Goal: Contribute content: Contribute content

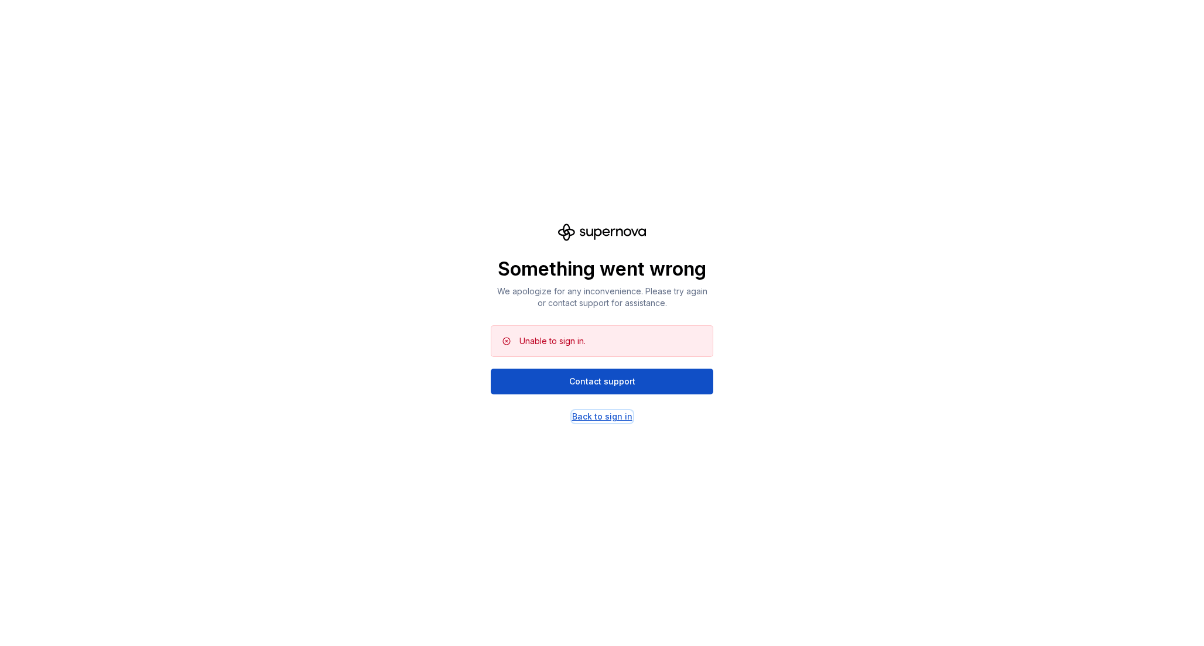
click at [592, 419] on div "Back to sign in" at bounding box center [602, 417] width 60 height 12
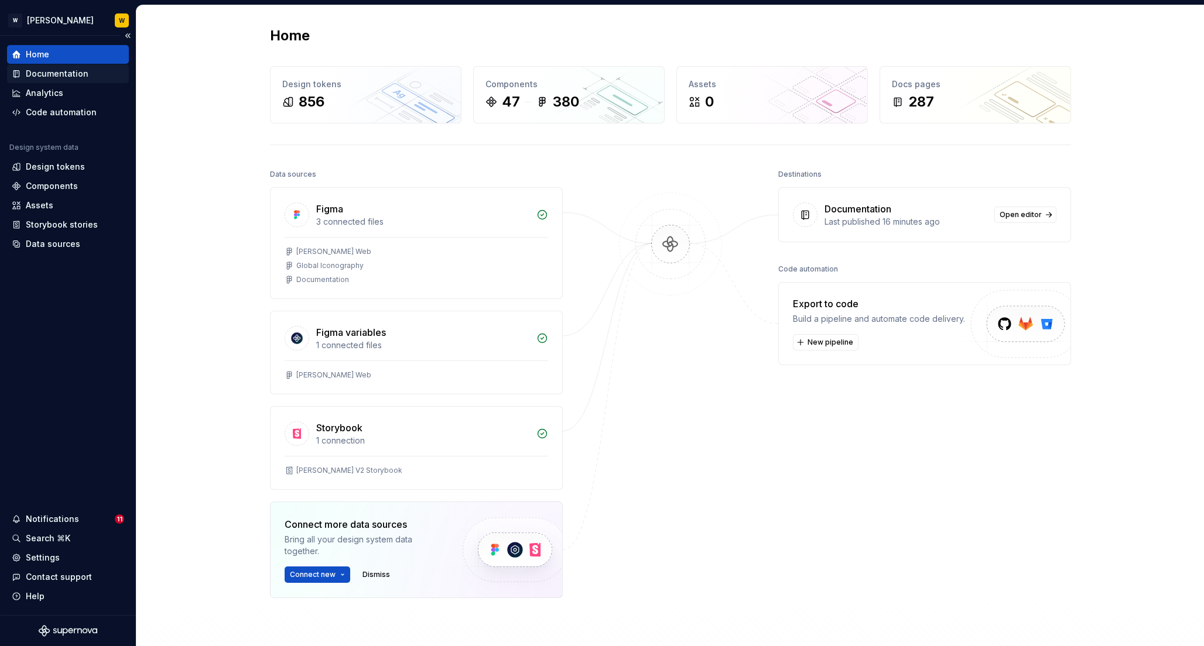
click at [85, 71] on div "Documentation" at bounding box center [68, 74] width 112 height 12
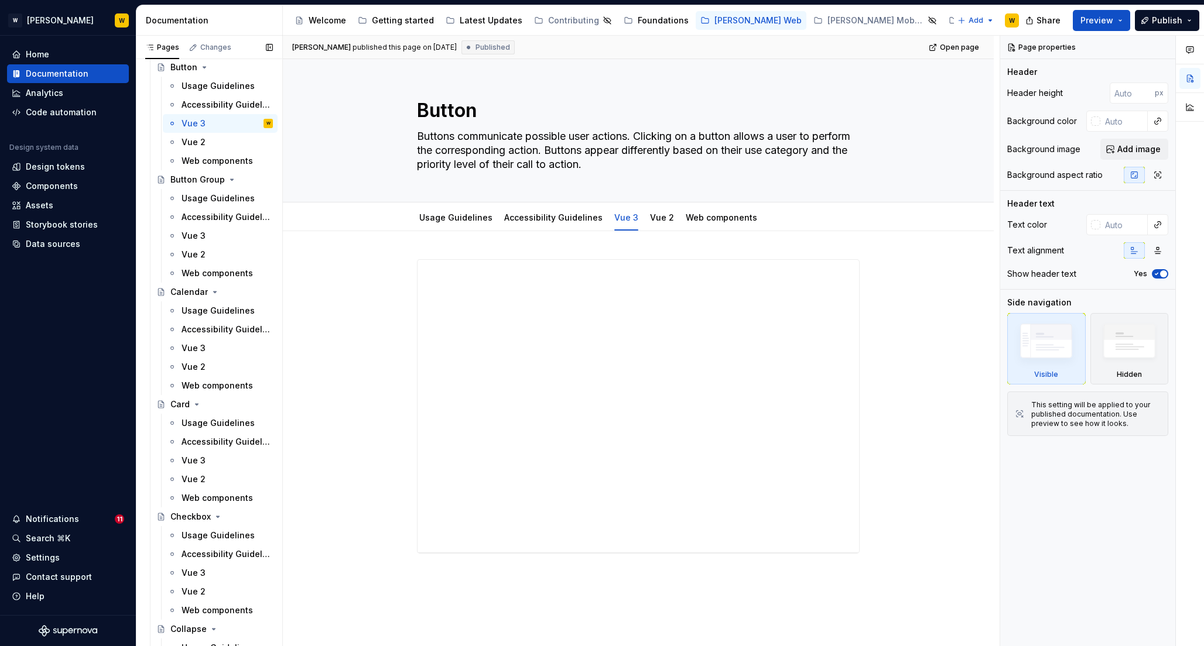
scroll to position [822, 0]
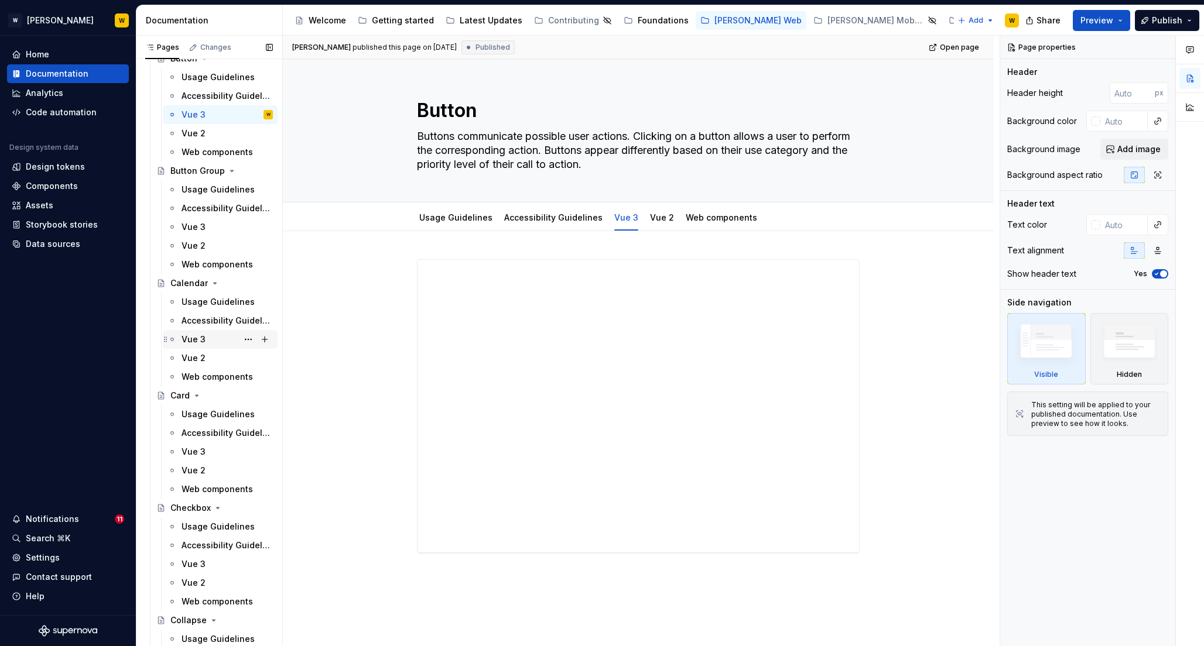
click at [195, 342] on div "Vue 3" at bounding box center [193, 340] width 24 height 12
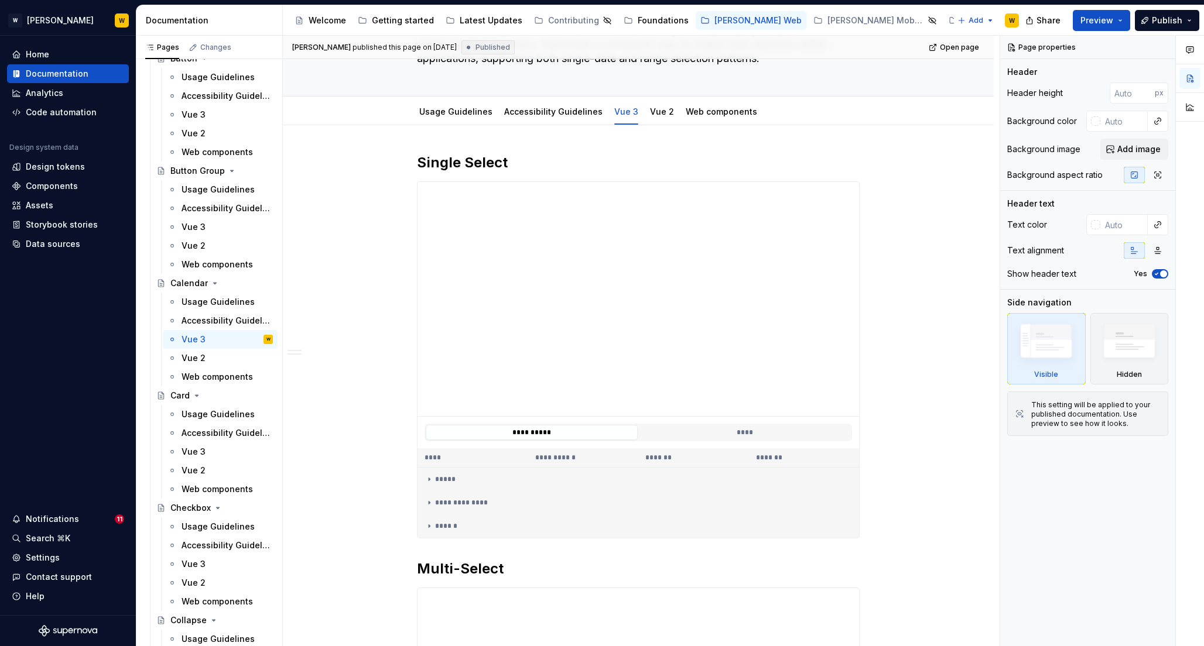
scroll to position [96, 0]
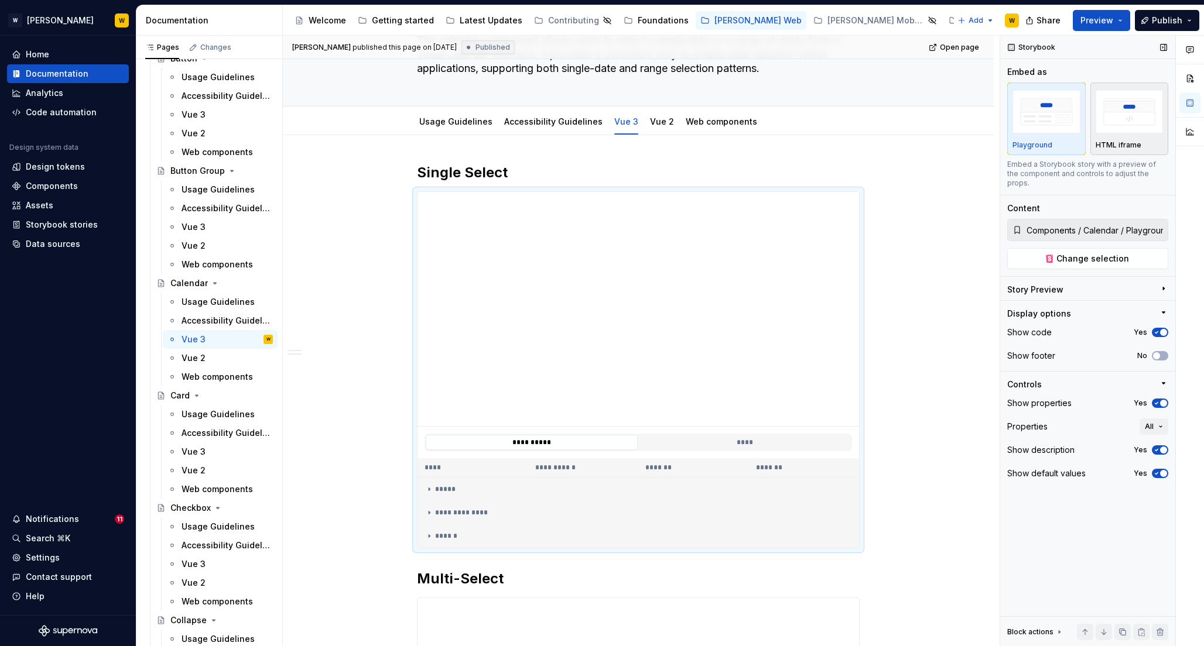
click at [1123, 113] on img "button" at bounding box center [1129, 111] width 68 height 43
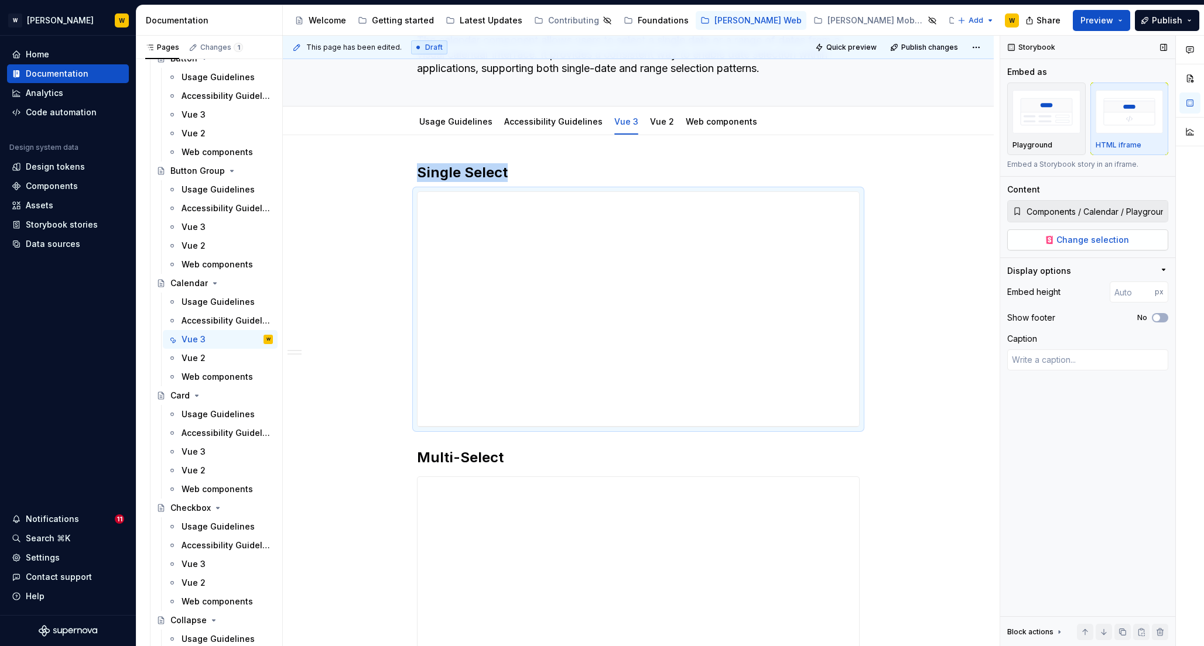
click at [1062, 241] on span "Change selection" at bounding box center [1092, 240] width 73 height 12
type textarea "*"
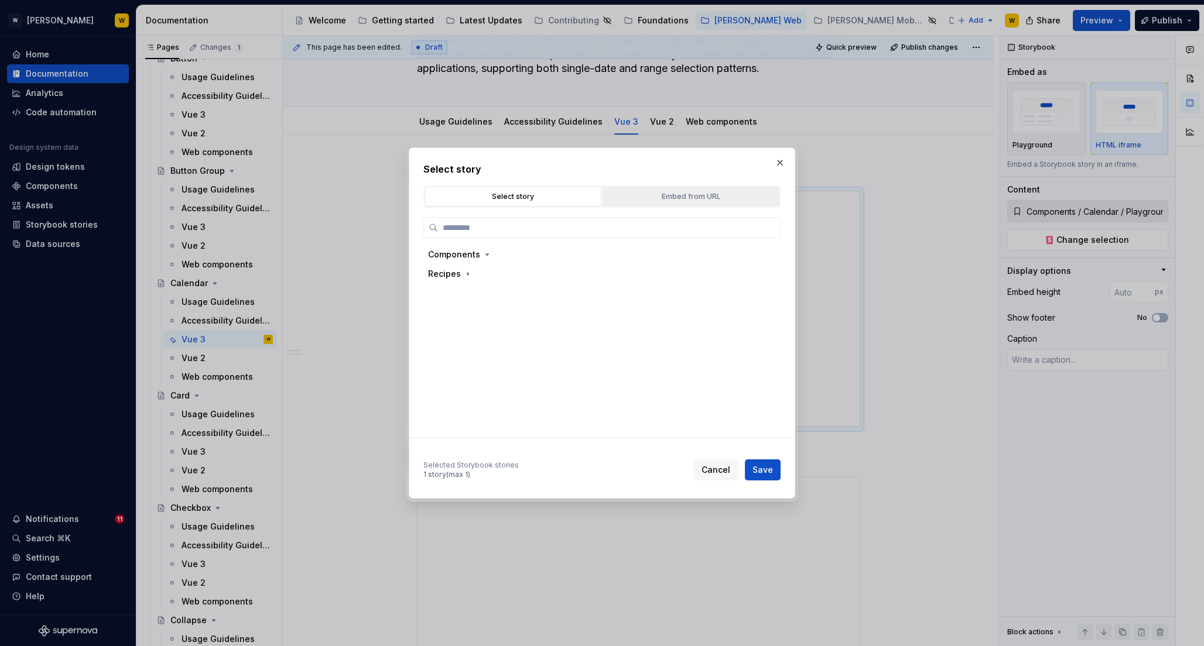
click at [662, 197] on div "Embed from URL" at bounding box center [690, 197] width 169 height 12
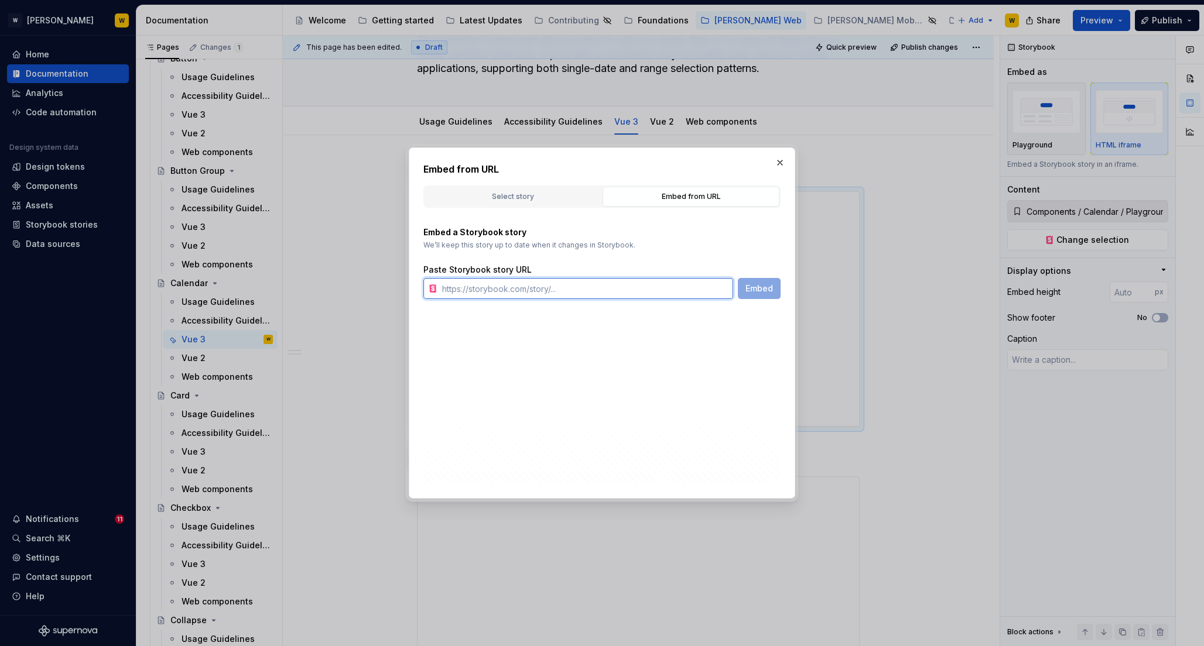
click at [520, 293] on input "text" at bounding box center [585, 288] width 296 height 21
paste input "https://watson-dev.docplanner.io/?path=/story/components-calendar--playground-s…"
type input "https://watson-dev.docplanner.io/?path=/story/components-calendar--playground-s…"
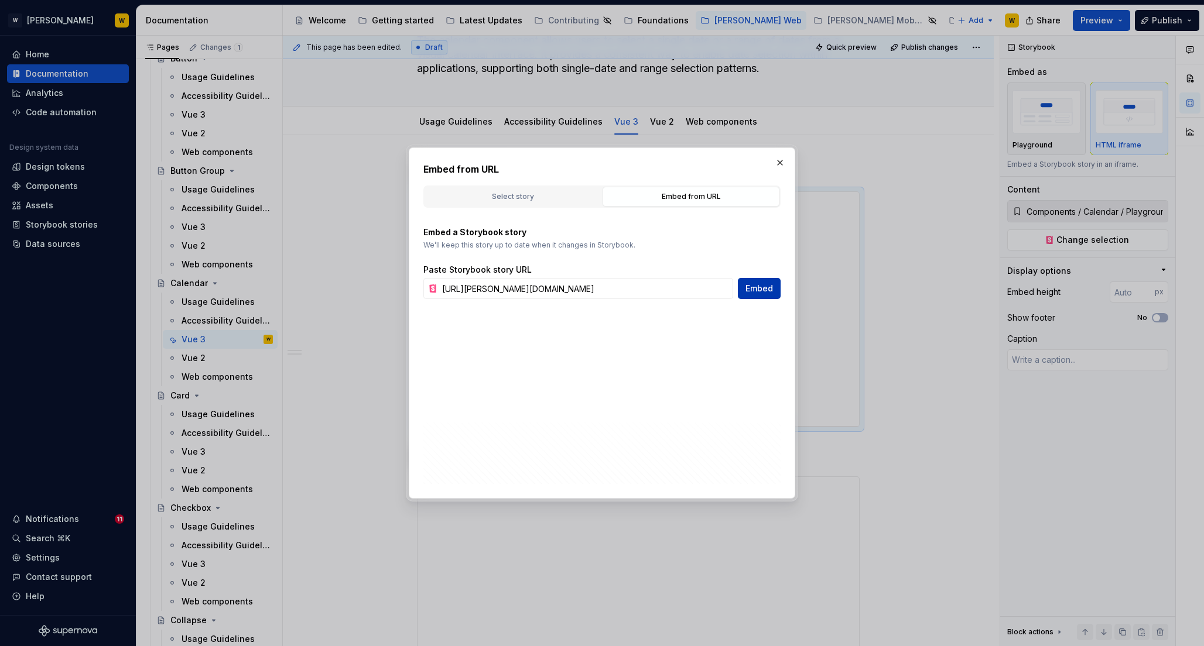
click at [761, 290] on span "Embed" at bounding box center [759, 289] width 28 height 12
type textarea "*"
type input "https://watson-dev.docplanner.io/?path=/story/components-calendar--playground-s…"
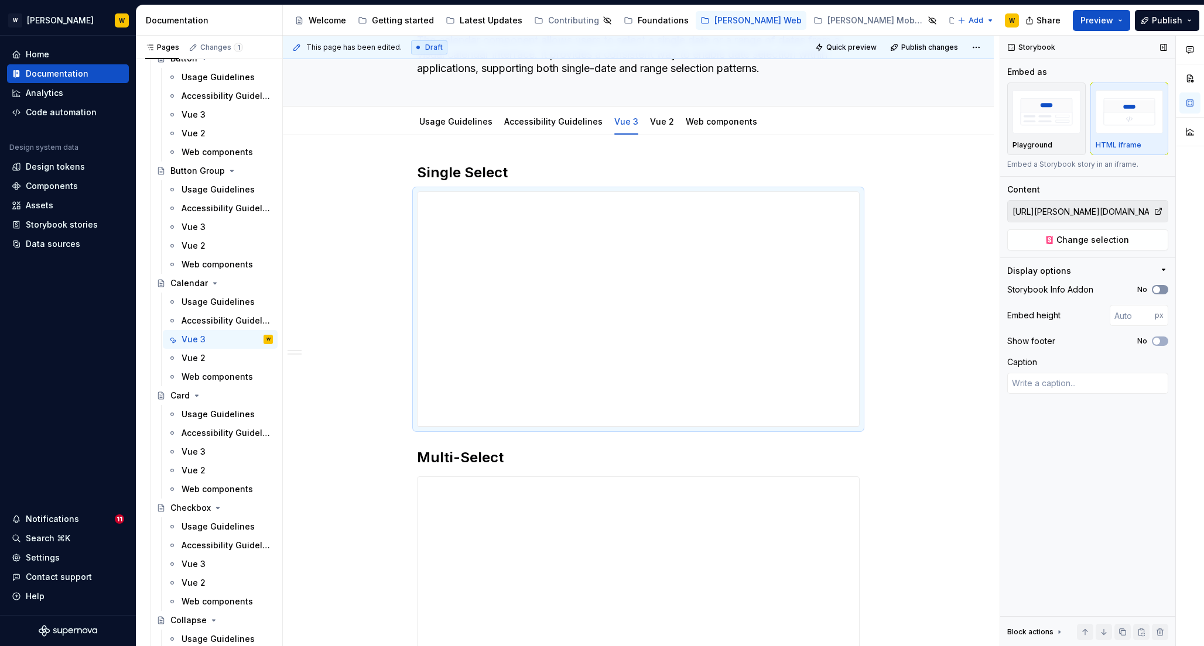
click at [1160, 287] on icon "button" at bounding box center [1155, 289] width 9 height 7
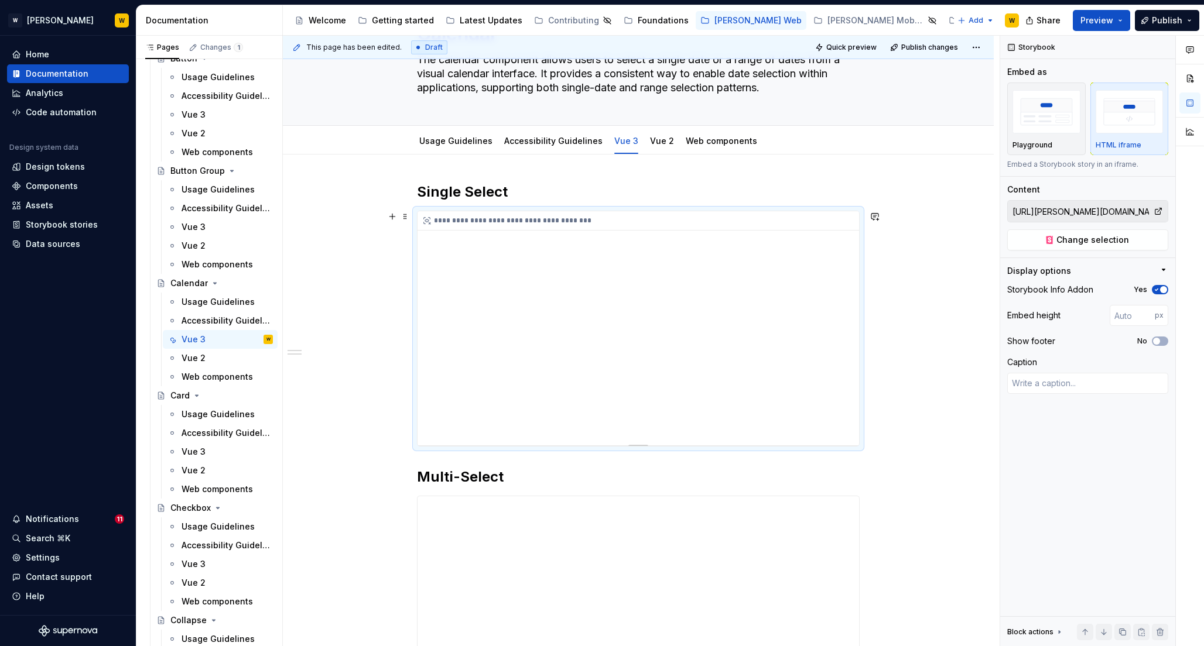
scroll to position [71, 0]
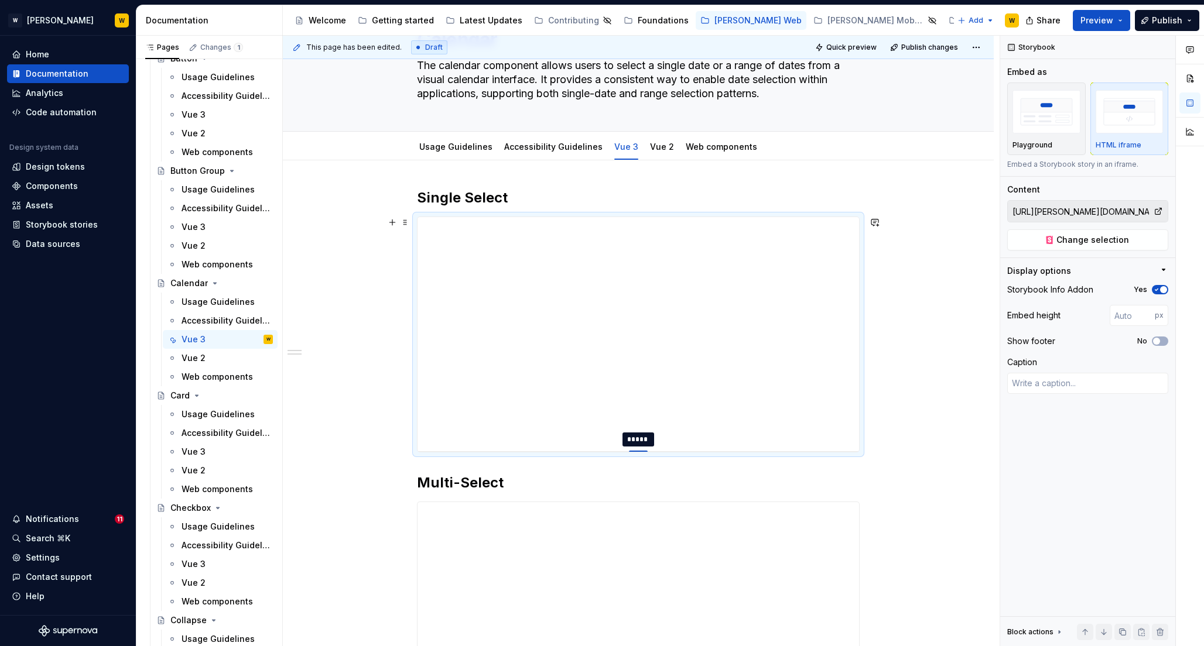
type textarea "*"
type input "457"
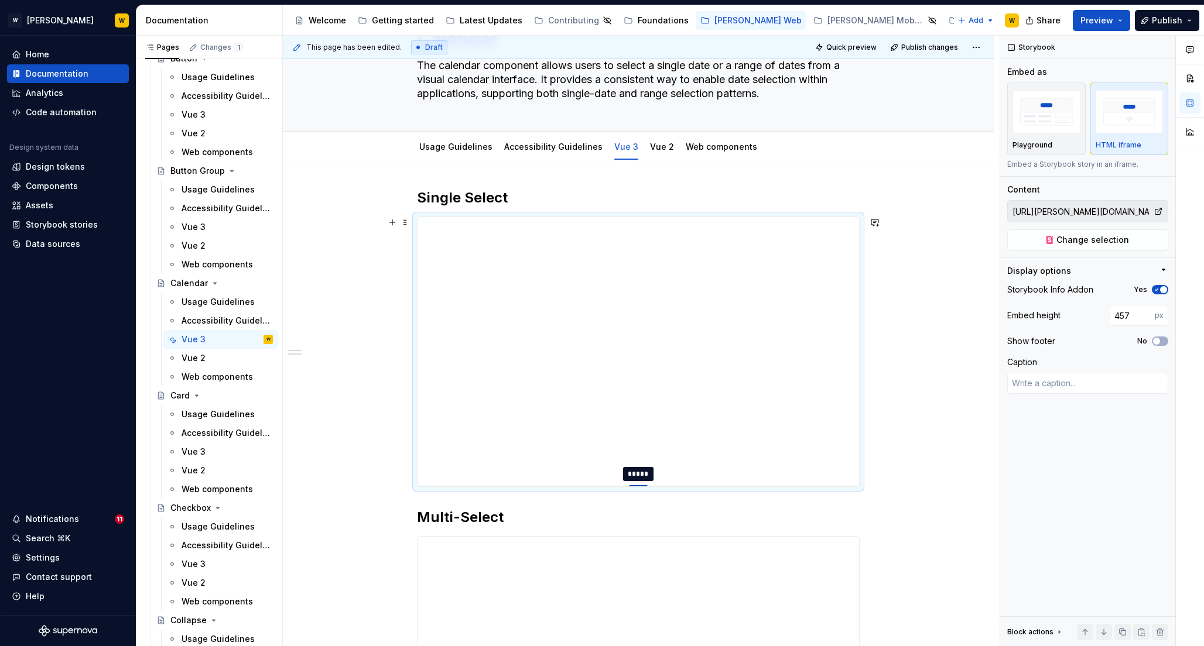
type textarea "*"
type input "459"
type textarea "*"
type input "461"
type textarea "*"
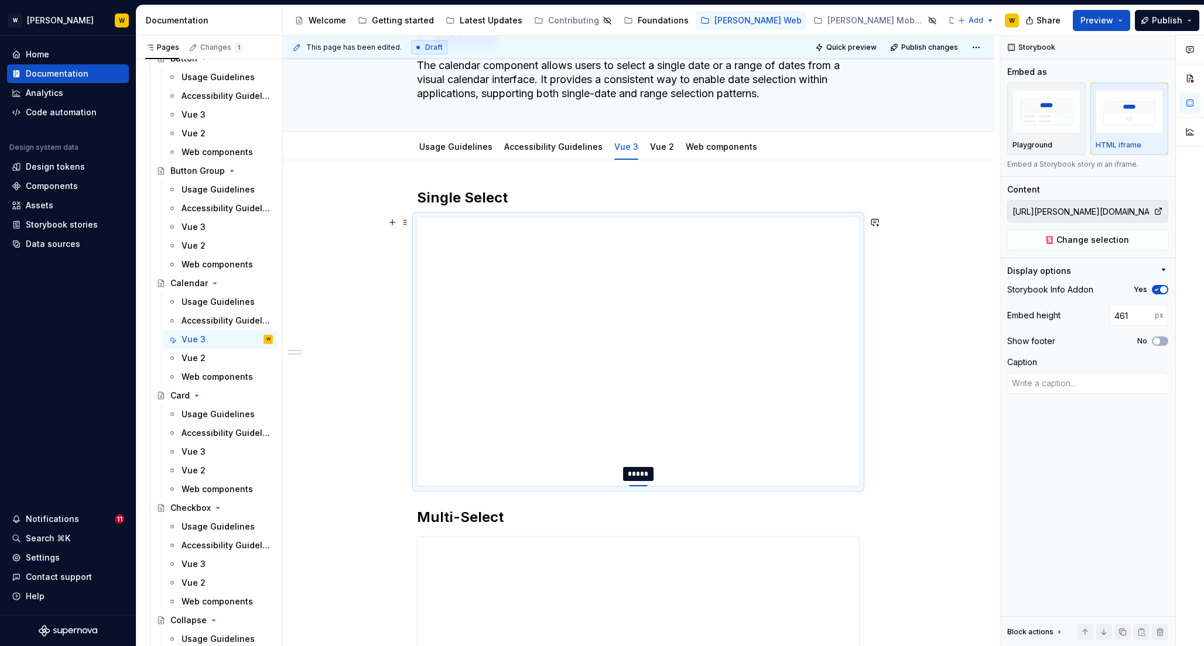
type input "464"
type textarea "*"
type input "465"
type textarea "*"
type input "469"
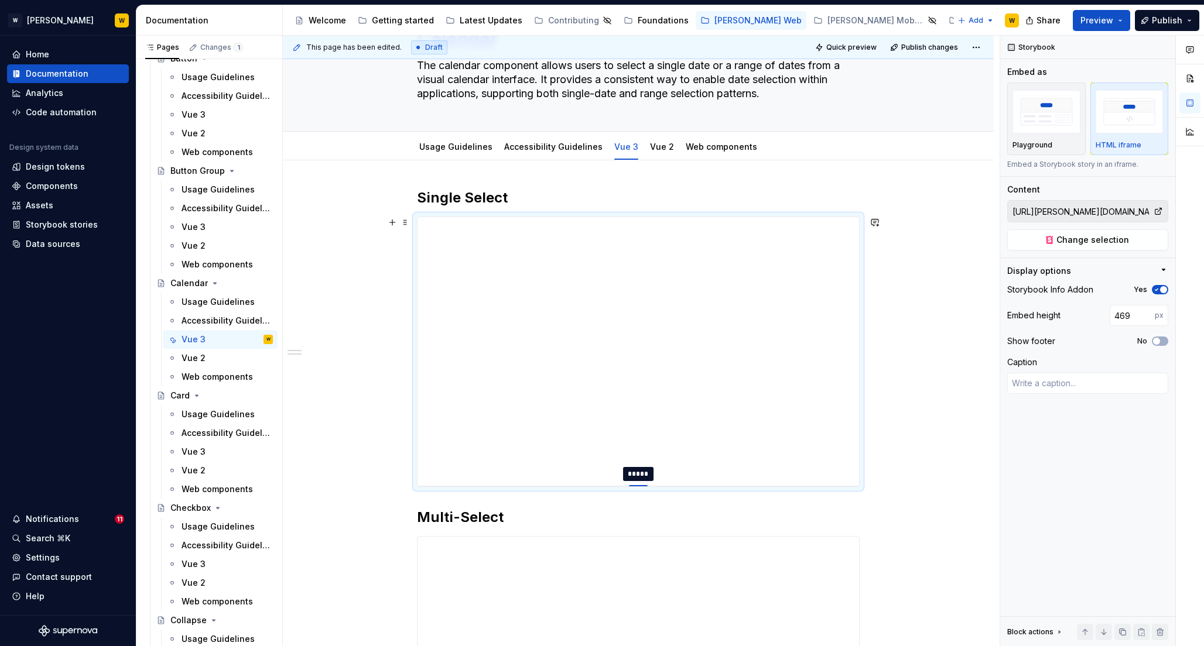
type textarea "*"
type input "472"
type textarea "*"
type input "474"
type textarea "*"
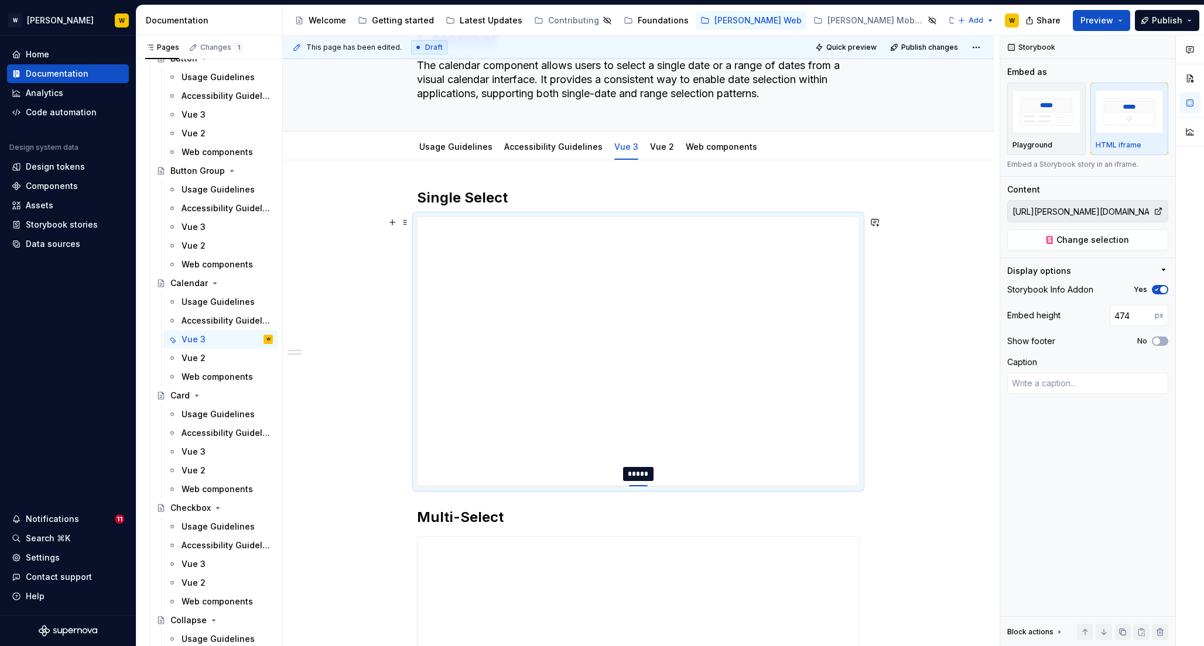
type input "478"
type textarea "*"
type input "481"
type textarea "*"
type input "483"
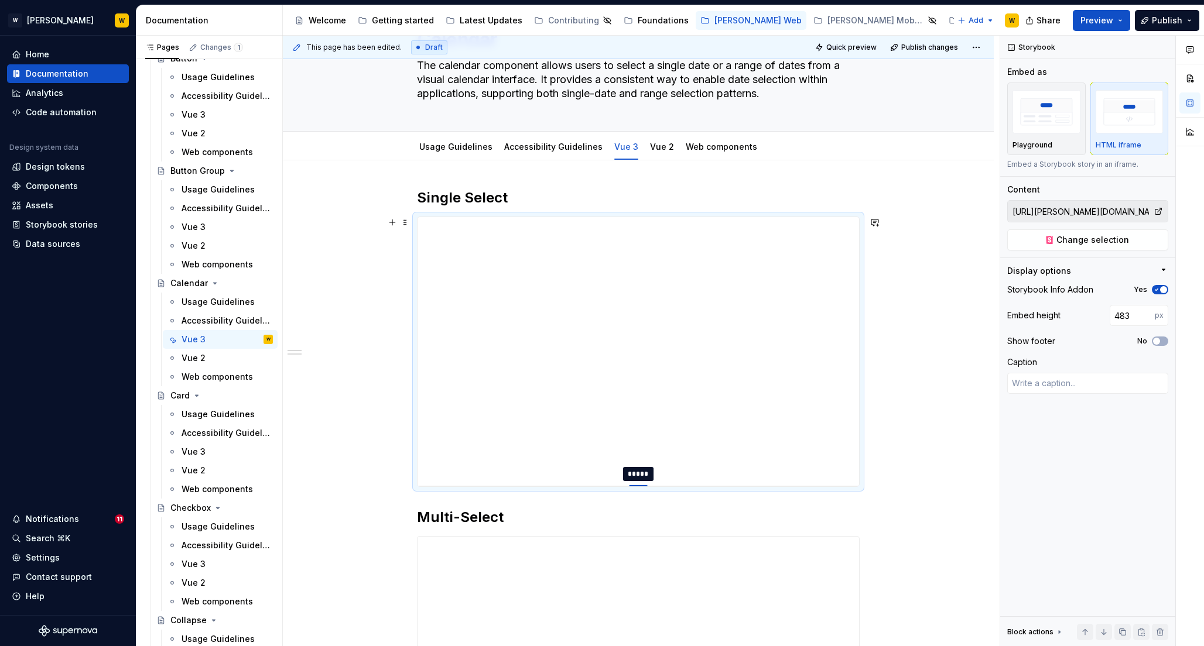
type textarea "*"
type input "487"
type textarea "*"
type input "488"
type textarea "*"
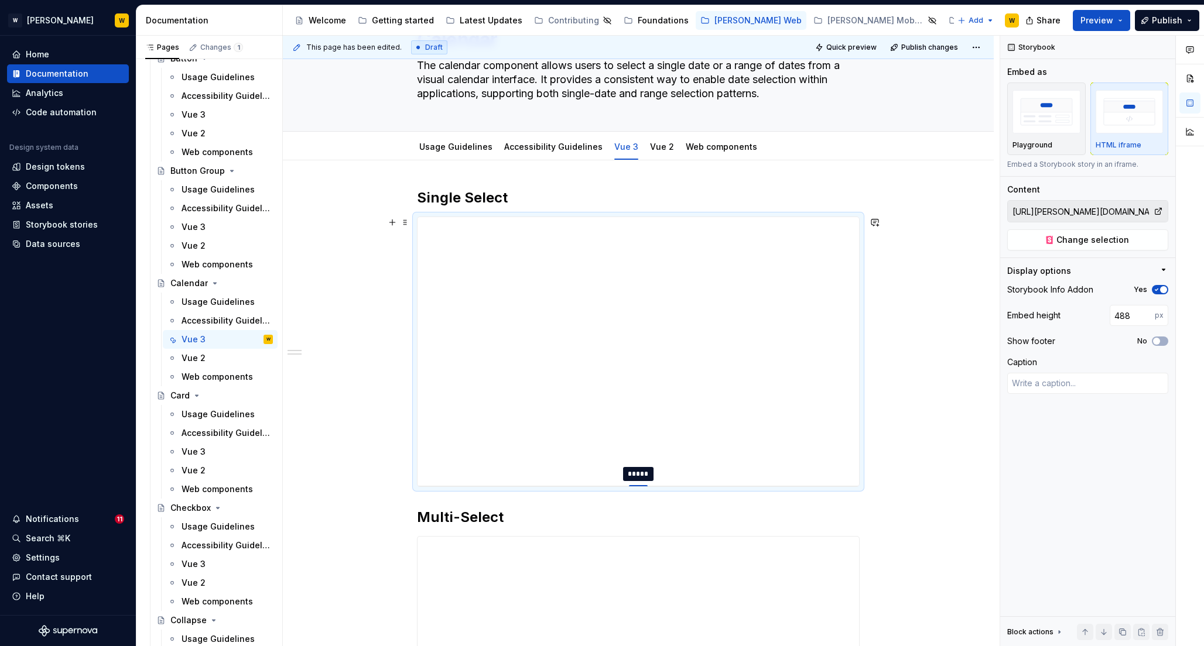
type input "489"
type textarea "*"
type input "492"
type textarea "*"
type input "497"
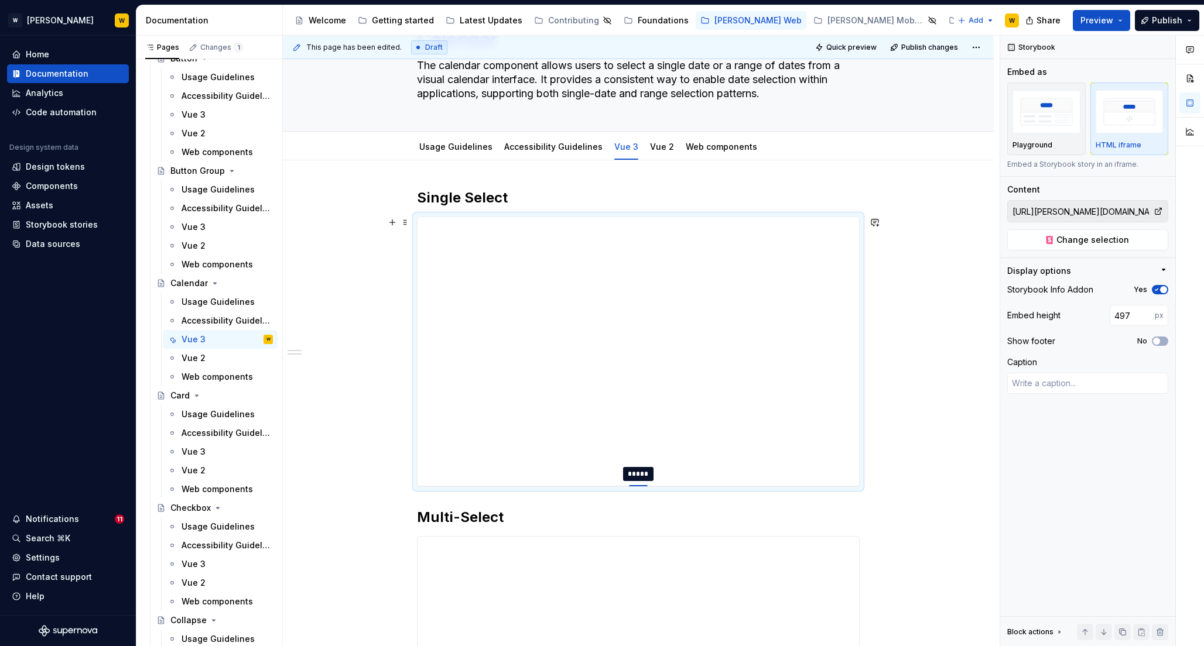
type textarea "*"
type input "498"
type textarea "*"
type input "500"
type textarea "*"
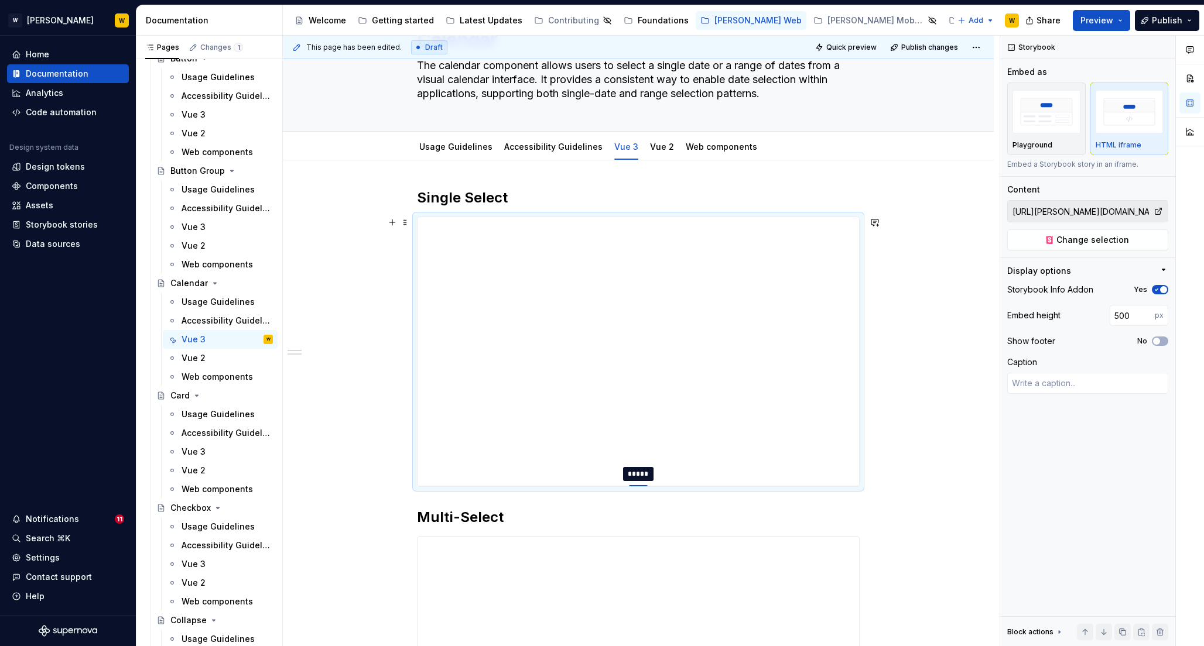
type input "501"
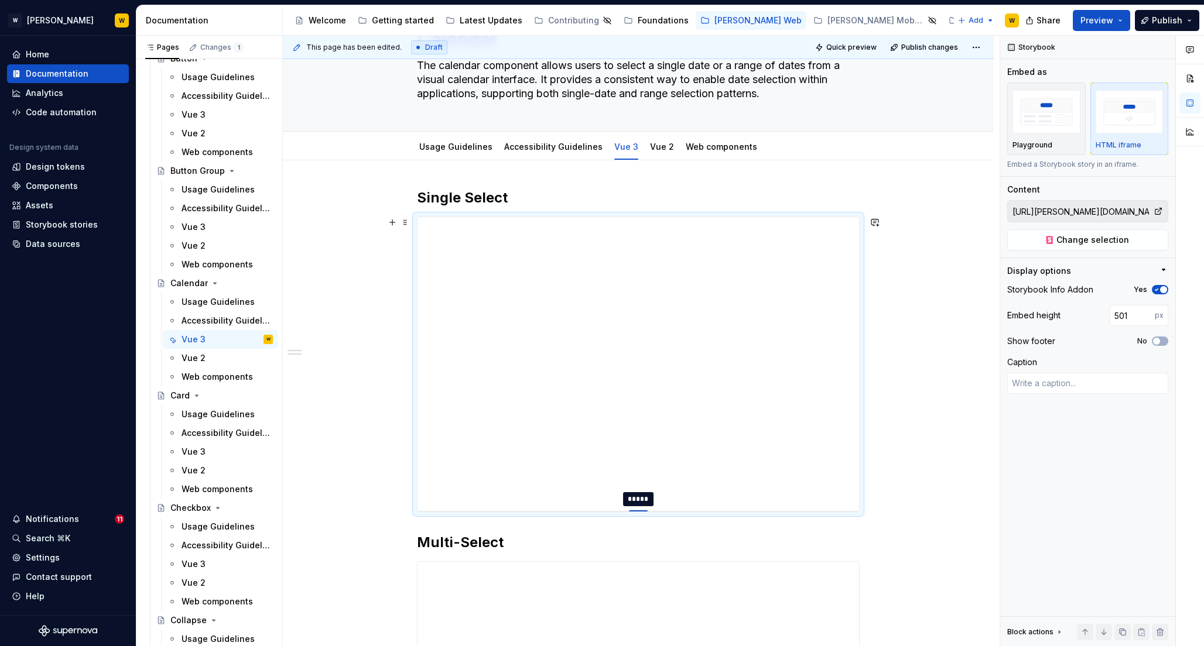
type textarea "*"
type input "502"
drag, startPoint x: 638, startPoint y: 451, endPoint x: 638, endPoint y: 511, distance: 59.7
click at [638, 511] on div at bounding box center [638, 511] width 19 height 2
type textarea "*"
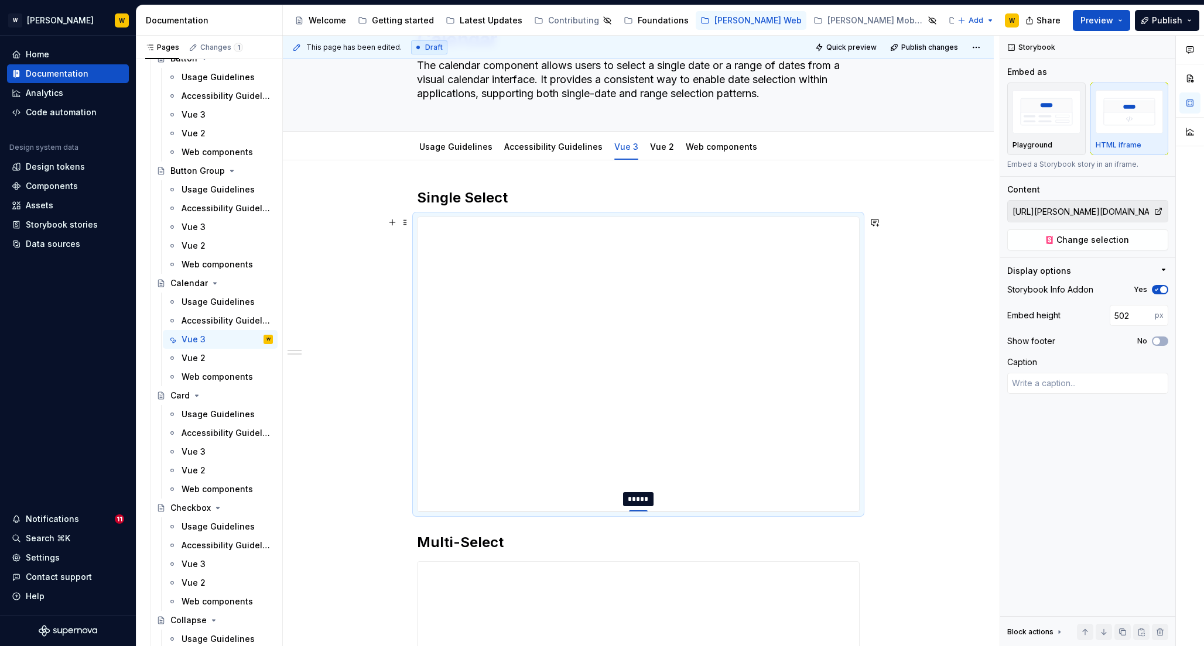
type input "565"
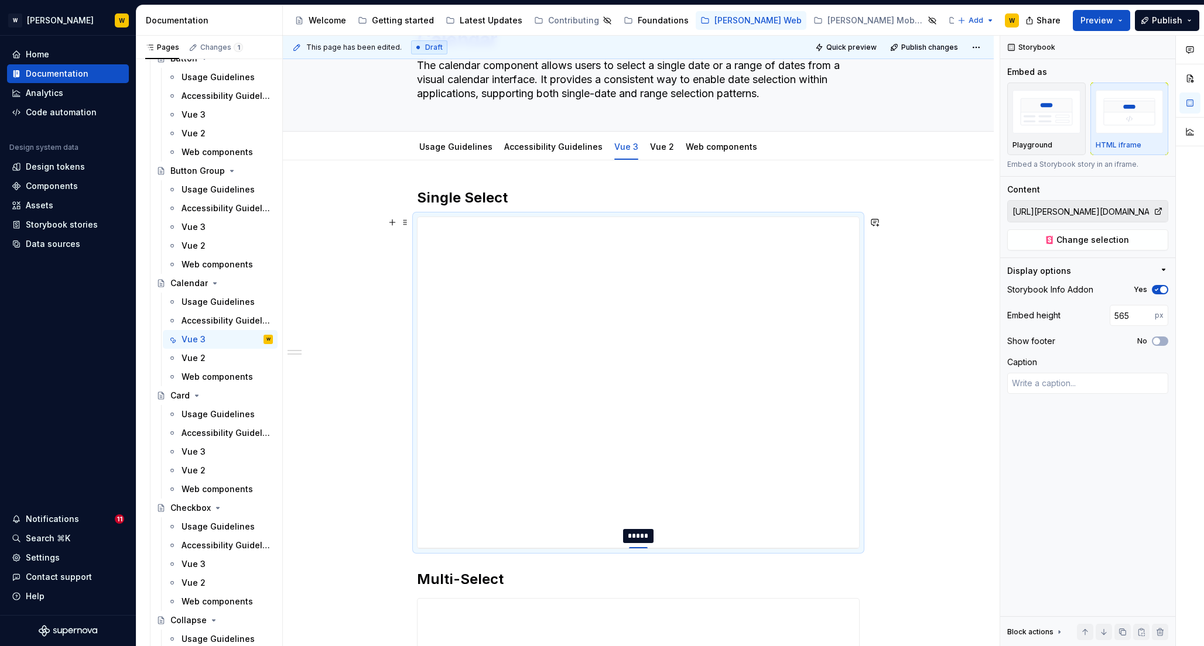
type textarea "*"
type input "567"
type textarea "*"
type input "569"
type textarea "*"
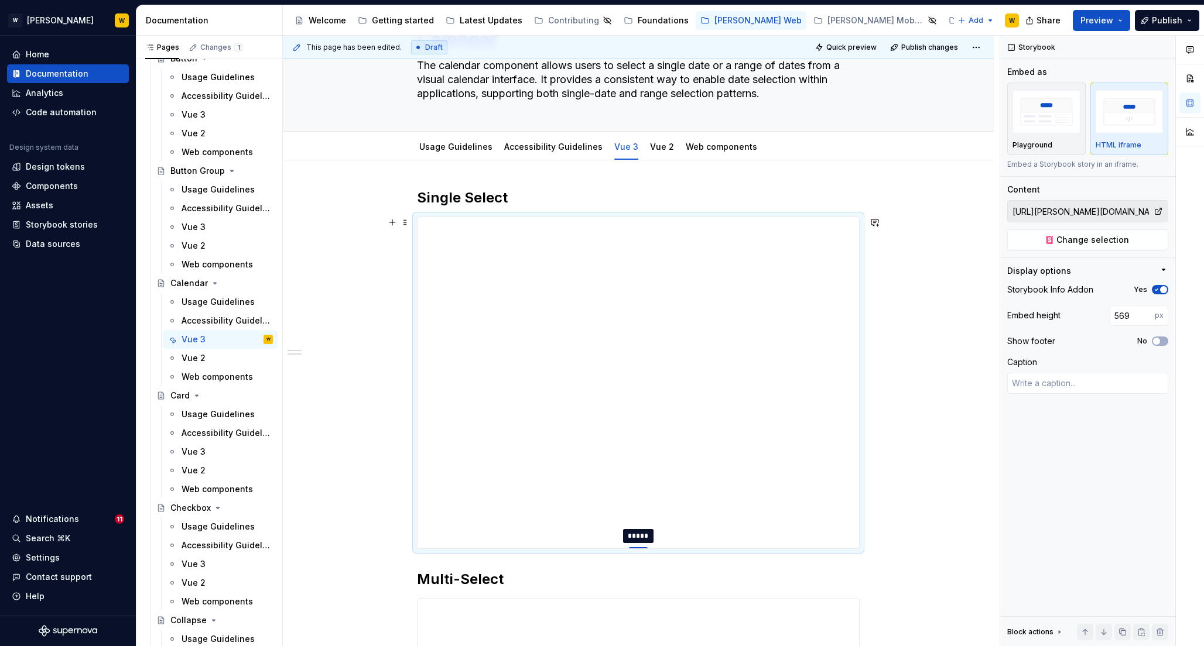
type input "571"
type textarea "*"
type input "572"
type textarea "*"
type input "575"
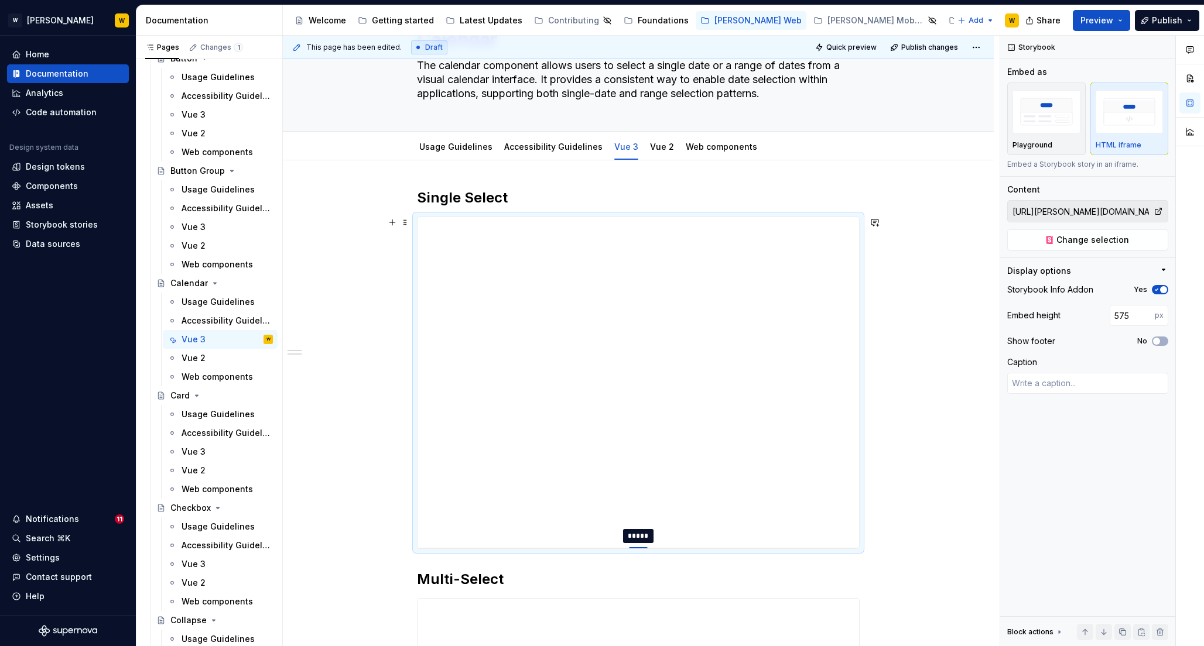
type textarea "*"
type input "576"
type textarea "*"
type input "578"
type textarea "*"
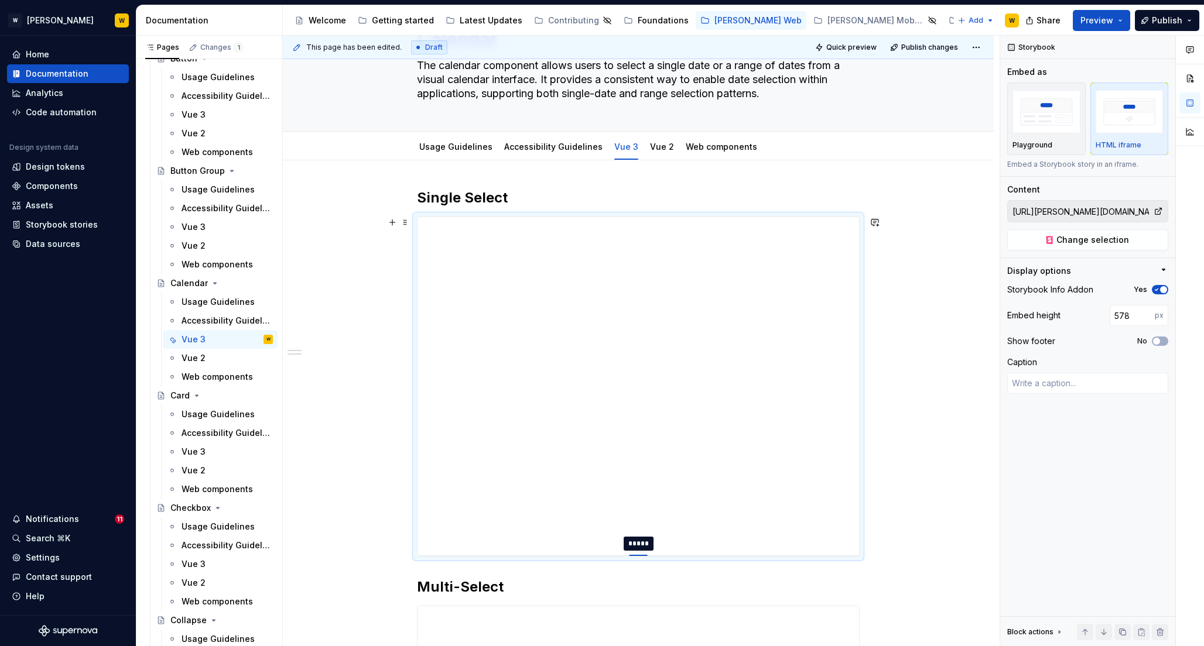
type input "580"
type textarea "*"
type input "581"
type textarea "*"
type input "582"
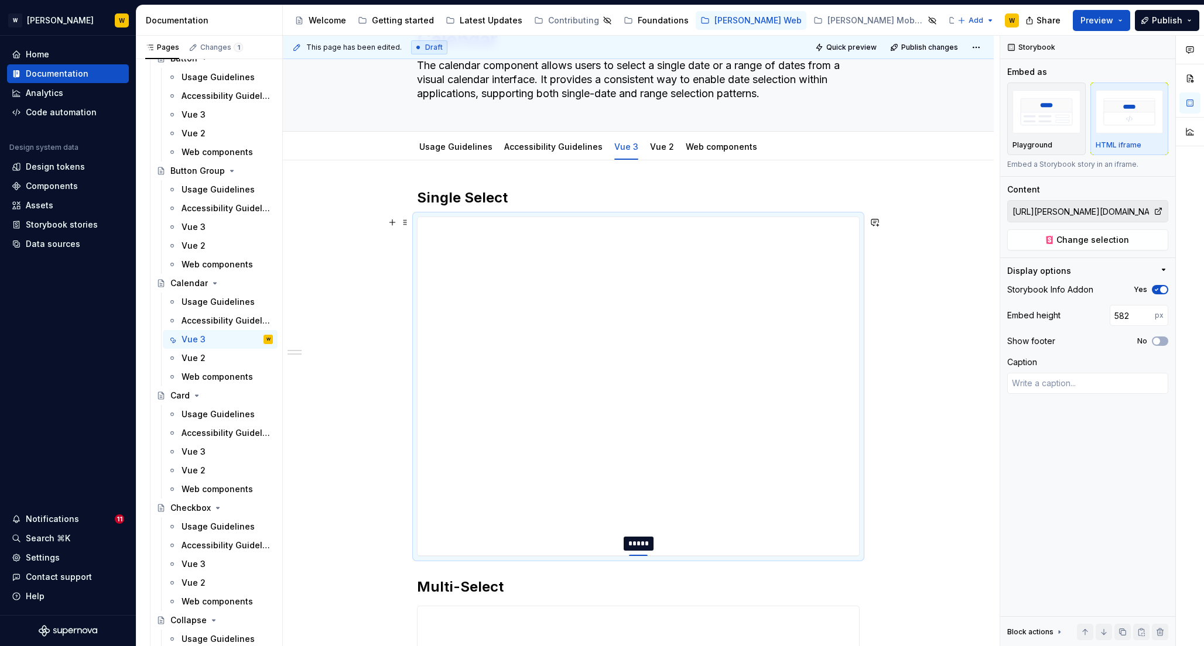
type textarea "*"
type input "583"
type textarea "*"
type input "584"
type textarea "*"
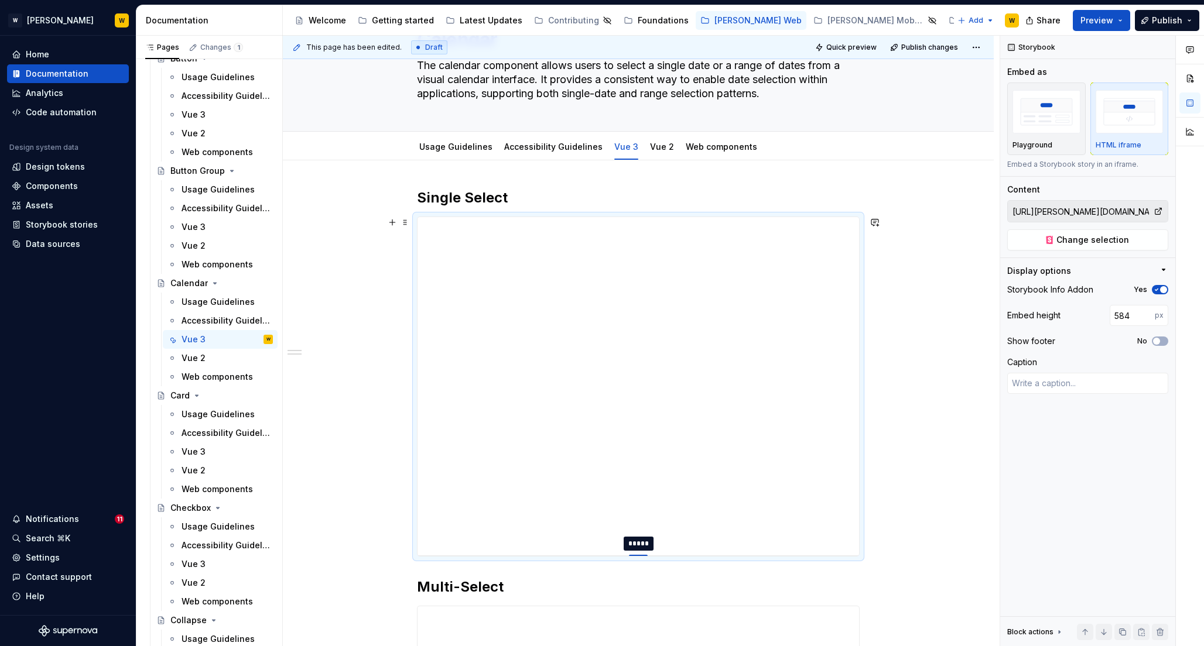
type input "585"
type textarea "*"
type input "586"
type textarea "*"
type input "587"
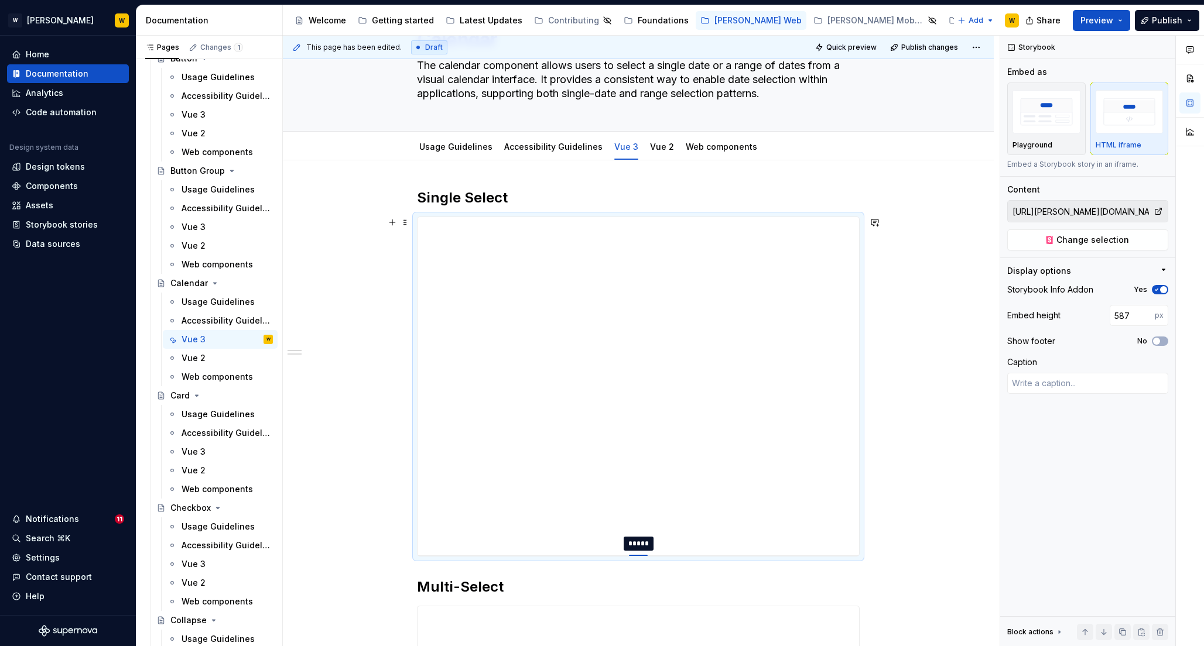
type textarea "*"
type input "589"
type textarea "*"
type input "590"
type textarea "*"
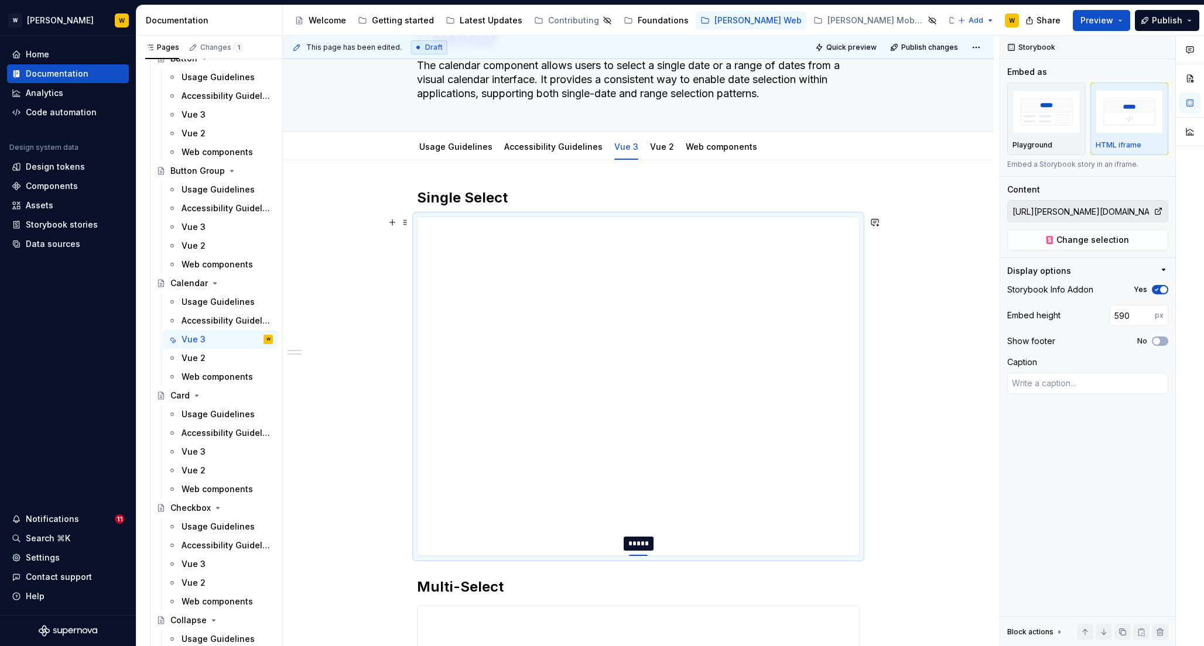
type input "595"
type textarea "*"
type input "599"
type textarea "*"
type input "603"
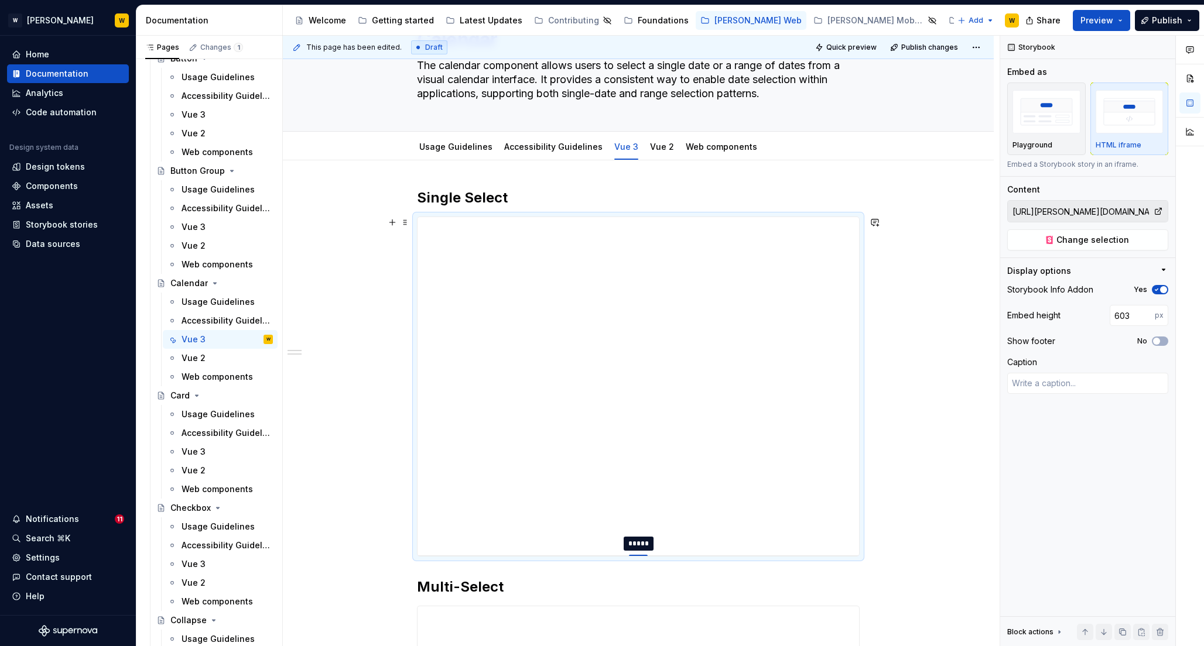
type textarea "*"
type input "608"
type textarea "*"
type input "611"
type textarea "*"
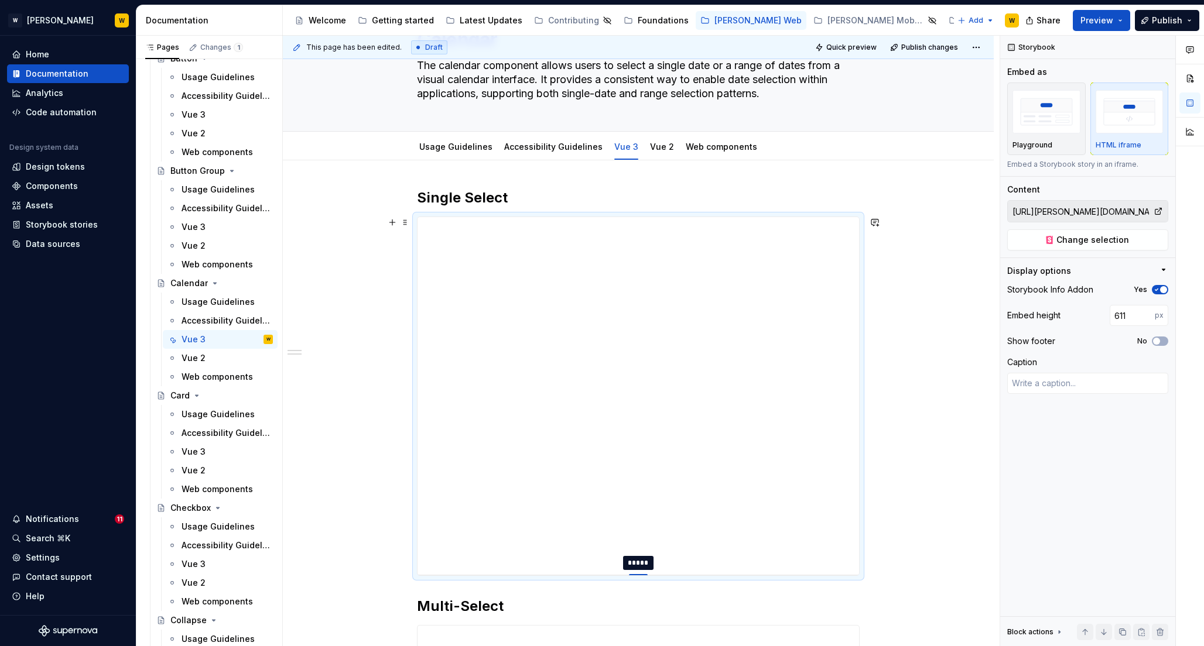
type input "615"
type textarea "*"
type input "617"
type textarea "*"
type input "618"
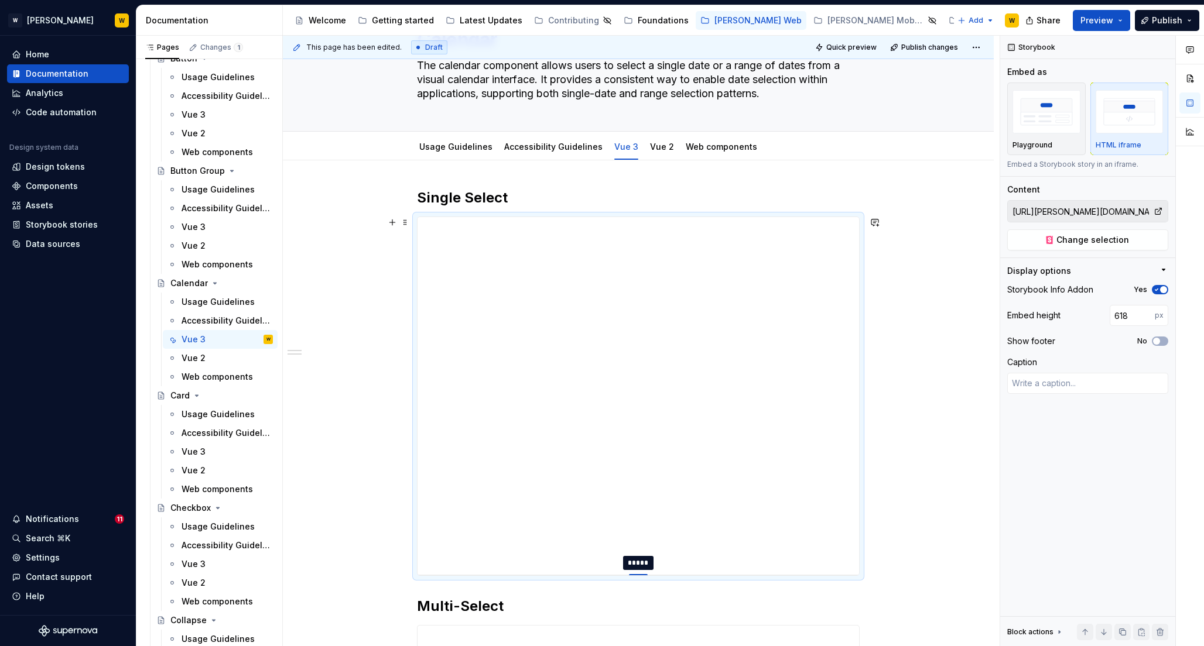
type textarea "*"
type input "619"
type textarea "*"
type input "620"
type textarea "*"
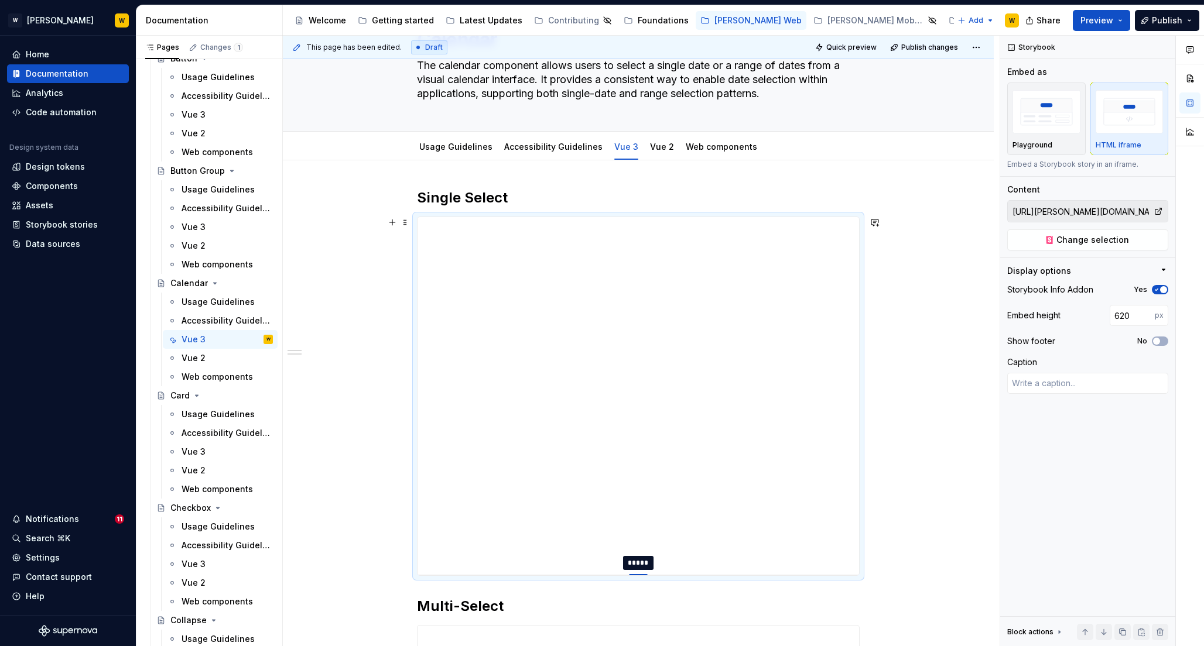
type input "621"
type textarea "*"
type input "622"
type textarea "*"
type input "624"
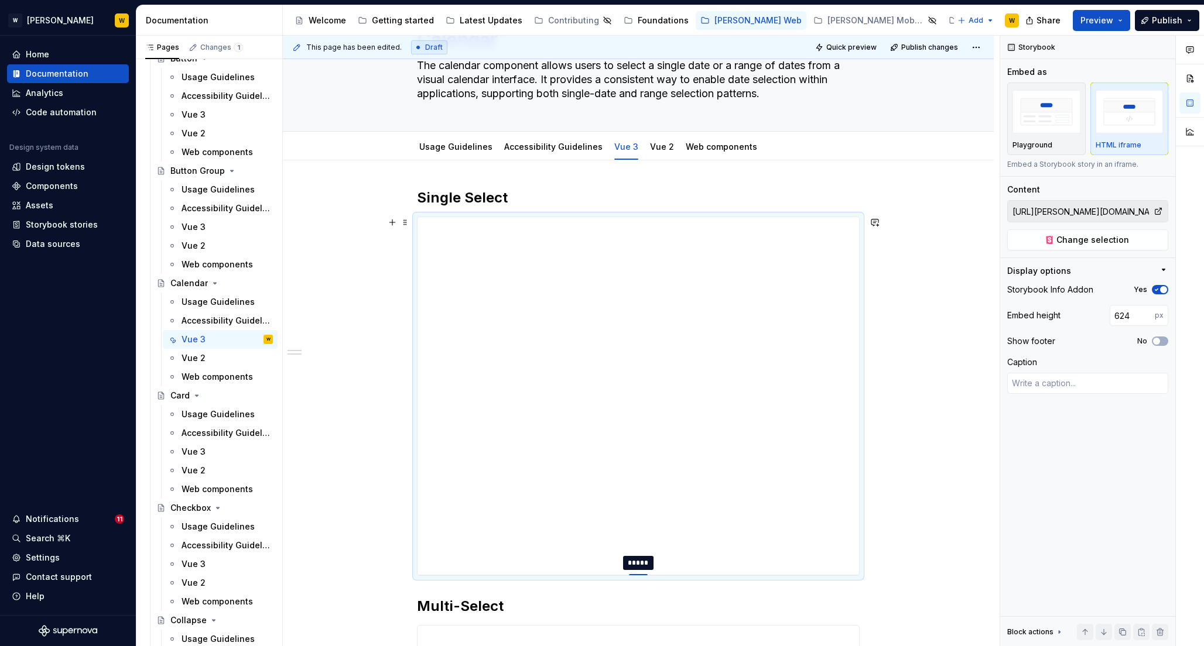
type textarea "*"
type input "627"
type textarea "*"
type input "628"
type textarea "*"
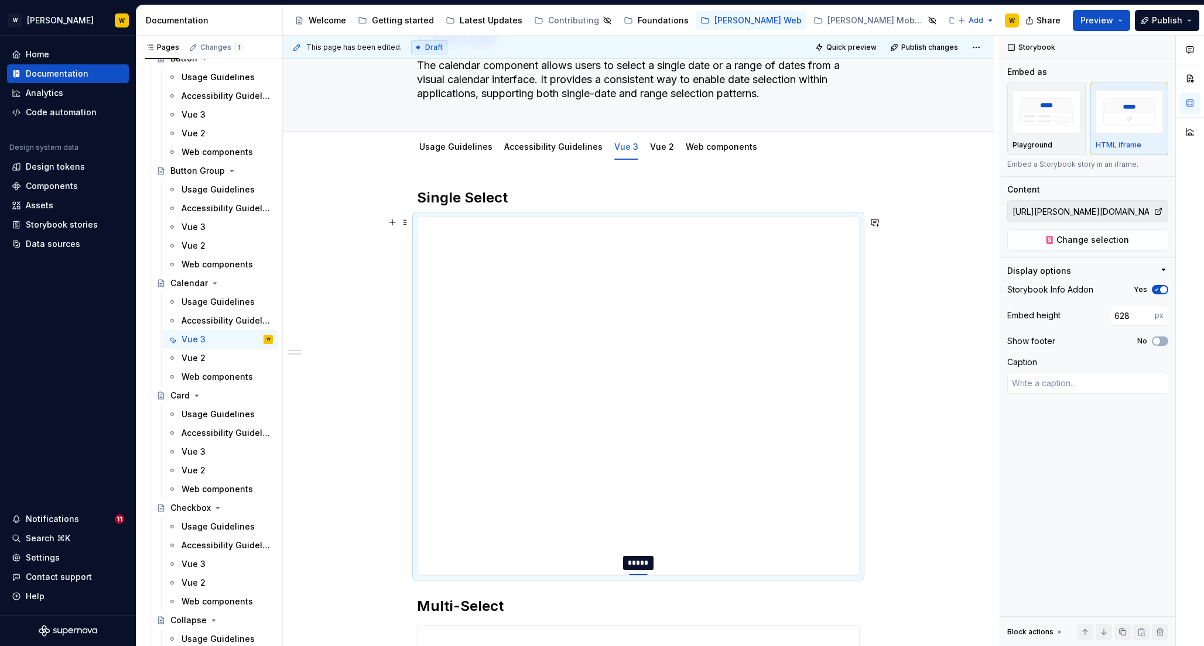
type input "630"
type textarea "*"
type input "631"
type textarea "*"
type input "632"
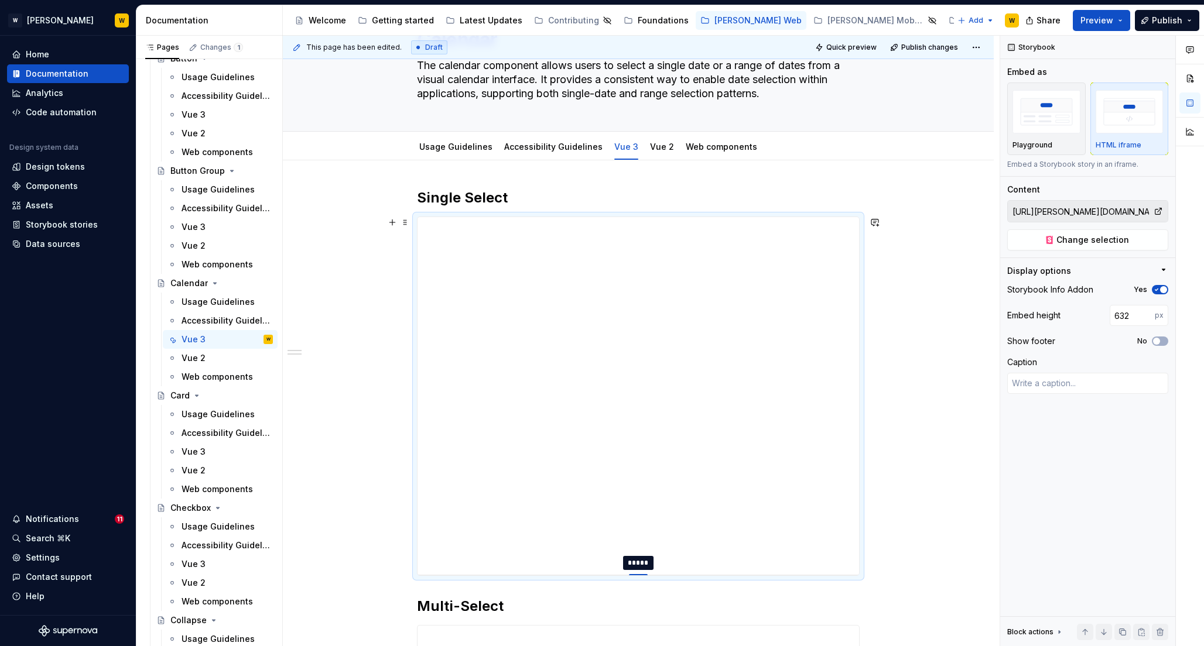
type textarea "*"
type input "633"
type textarea "*"
type input "636"
type textarea "*"
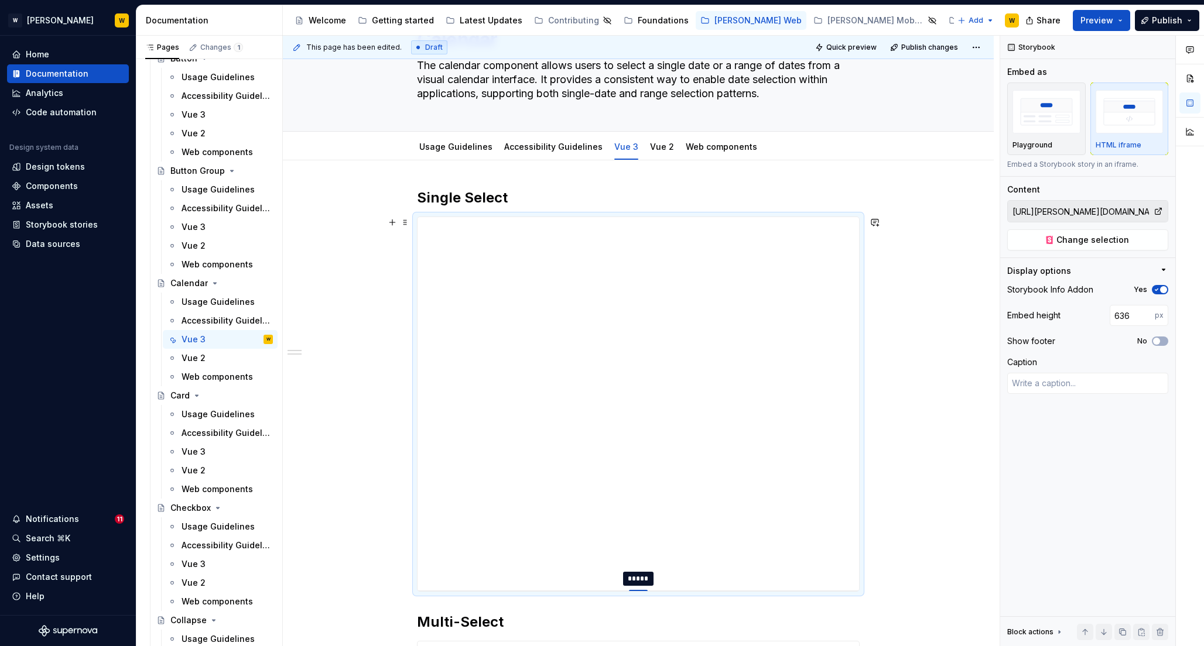
type input "638"
type textarea "*"
type input "639"
type textarea "*"
type input "642"
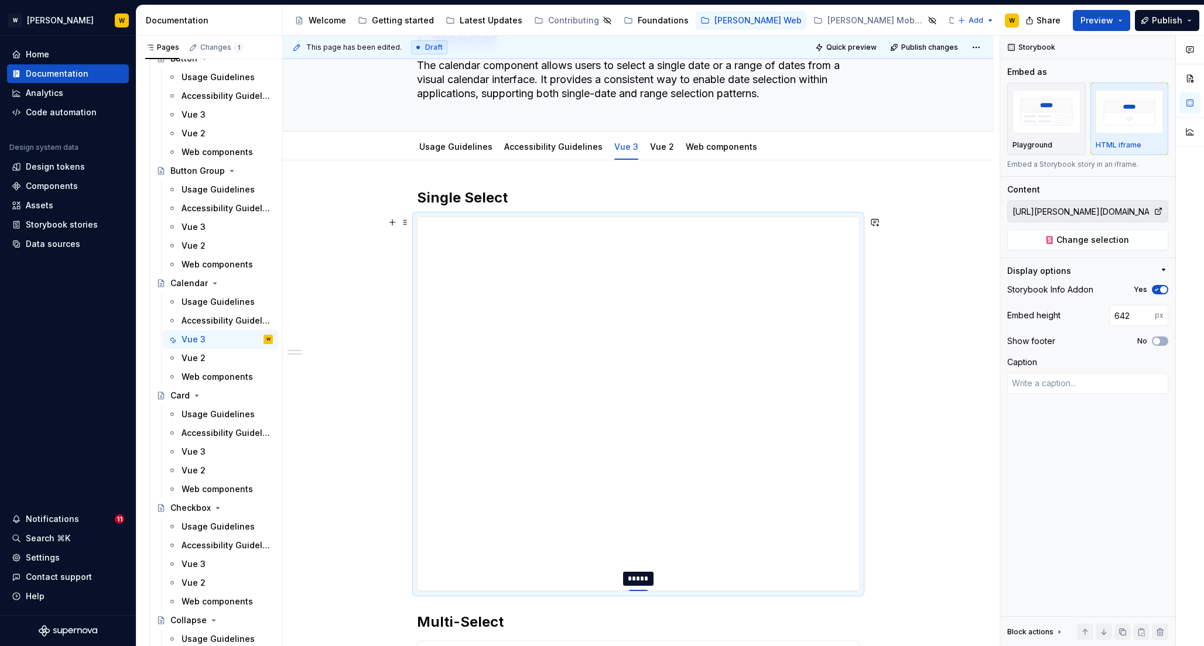
type textarea "*"
type input "644"
type textarea "*"
type input "647"
type textarea "*"
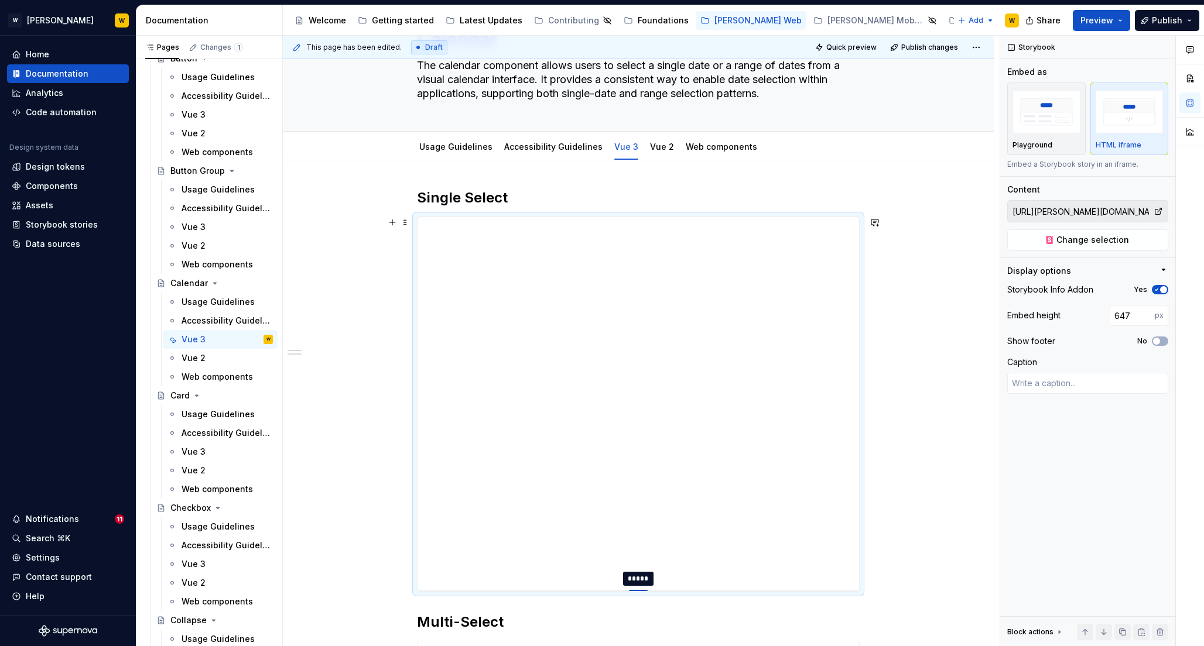
type input "649"
type textarea "*"
type input "650"
type textarea "*"
type input "652"
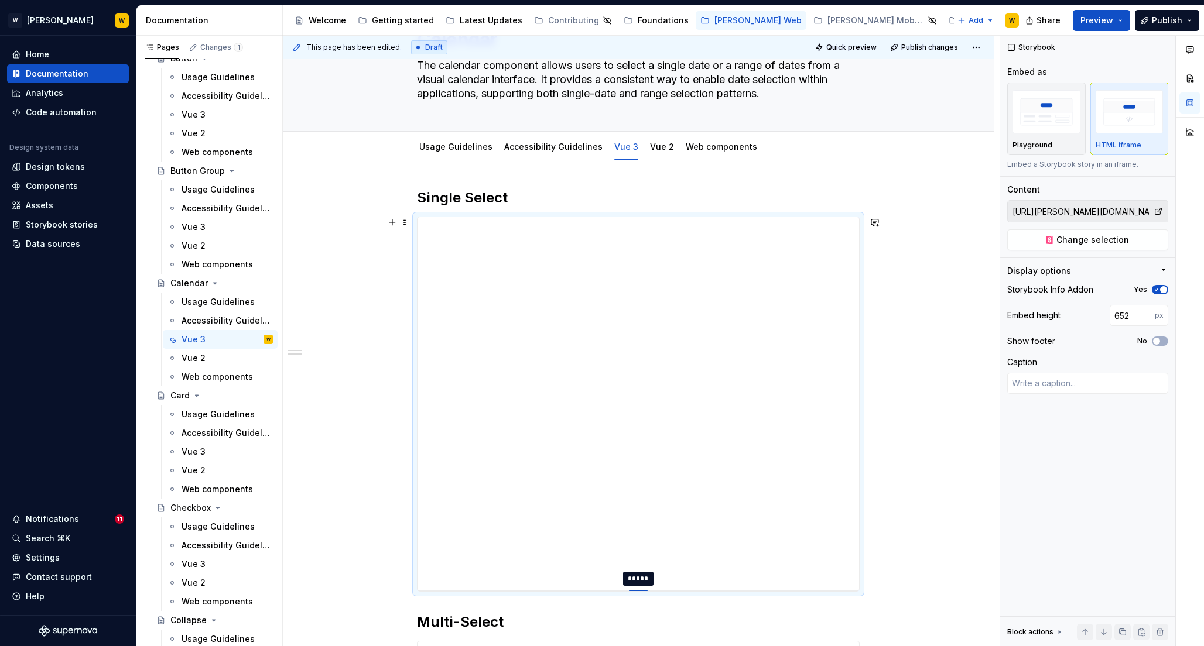
type textarea "*"
type input "653"
type textarea "*"
type input "654"
type textarea "*"
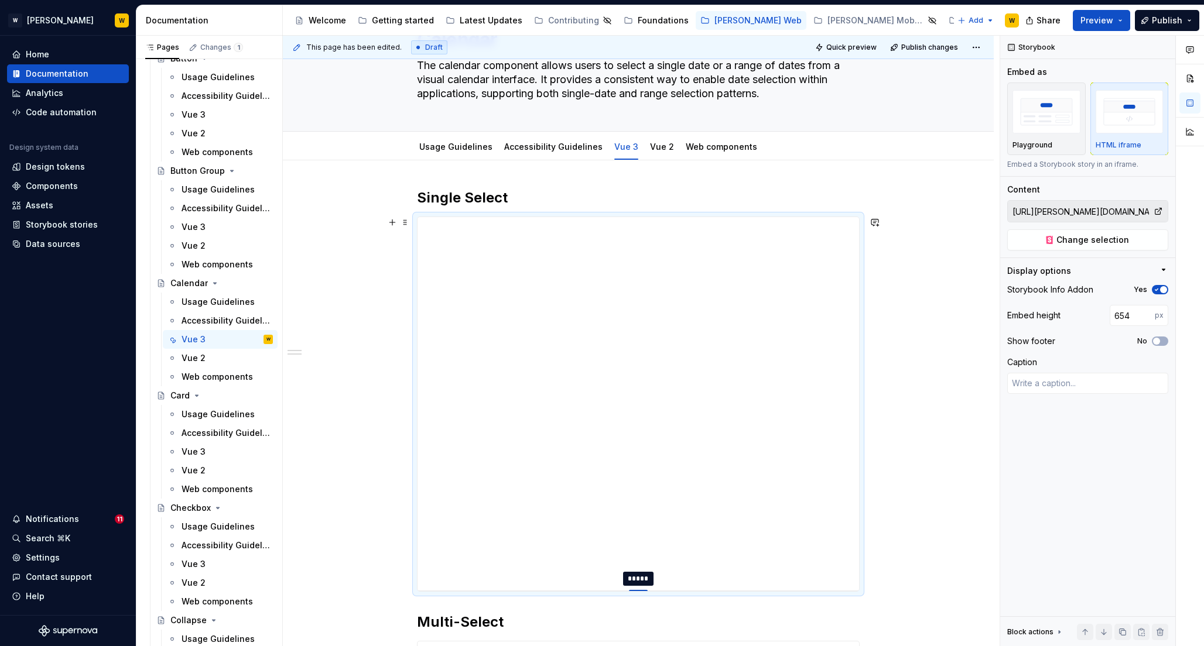
type input "655"
type textarea "*"
type input "674"
type textarea "*"
type input "677"
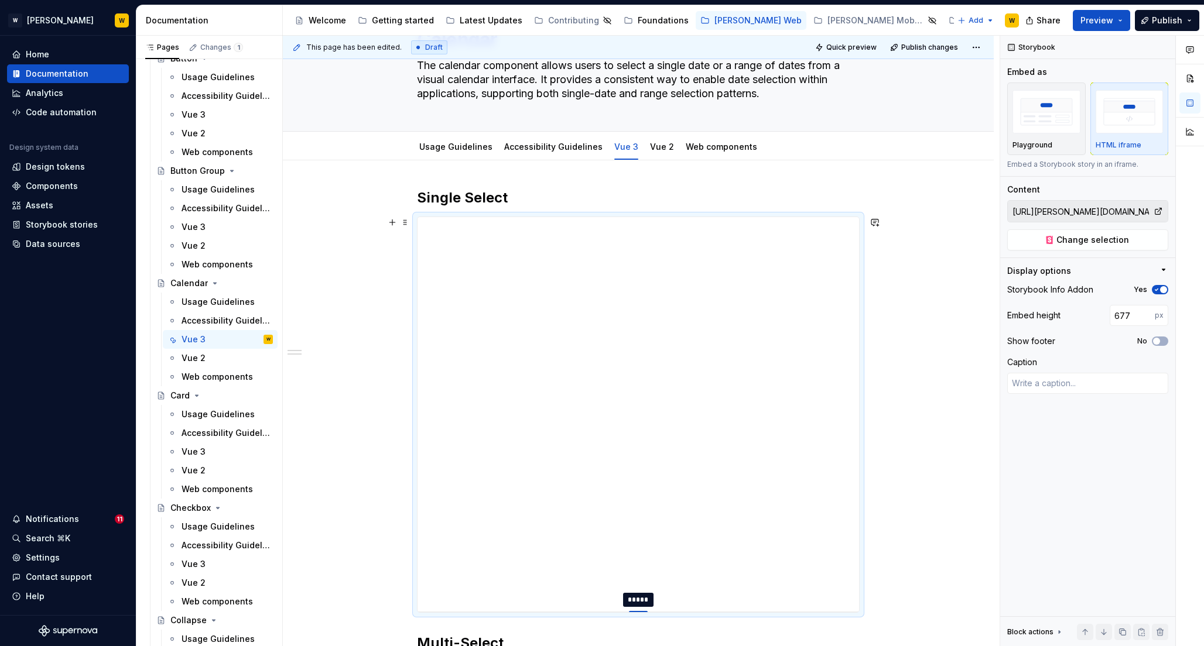
type textarea "*"
type input "684"
type textarea "*"
type input "686"
type textarea "*"
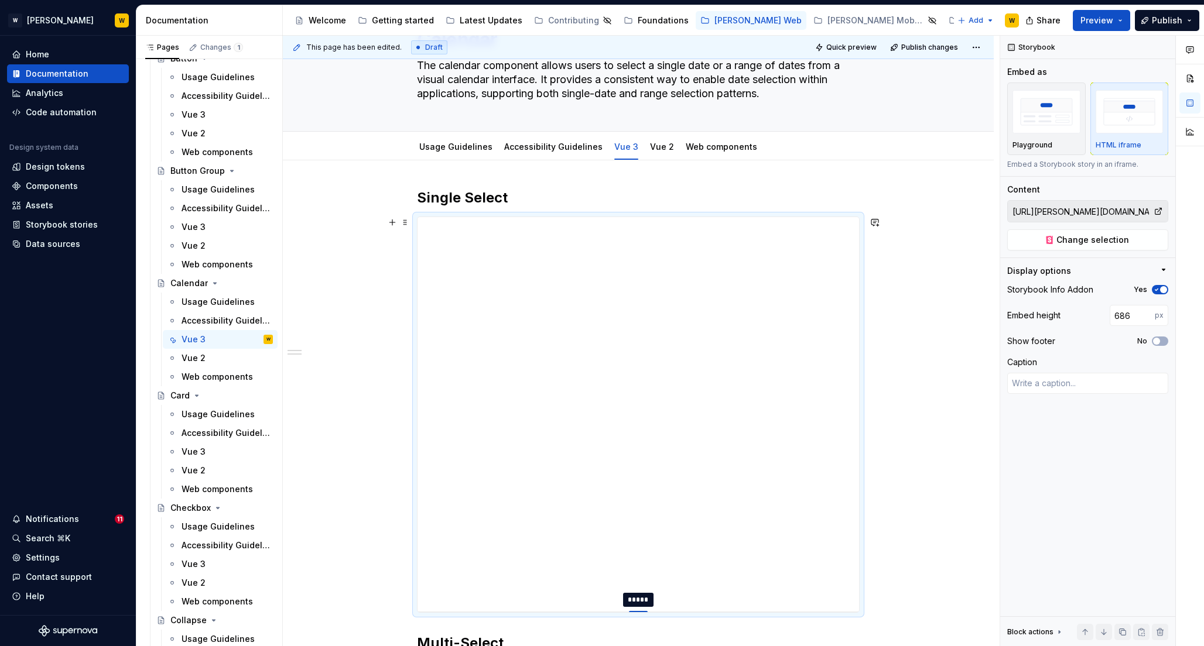
type input "691"
type textarea "*"
type input "692"
type textarea "*"
type input "694"
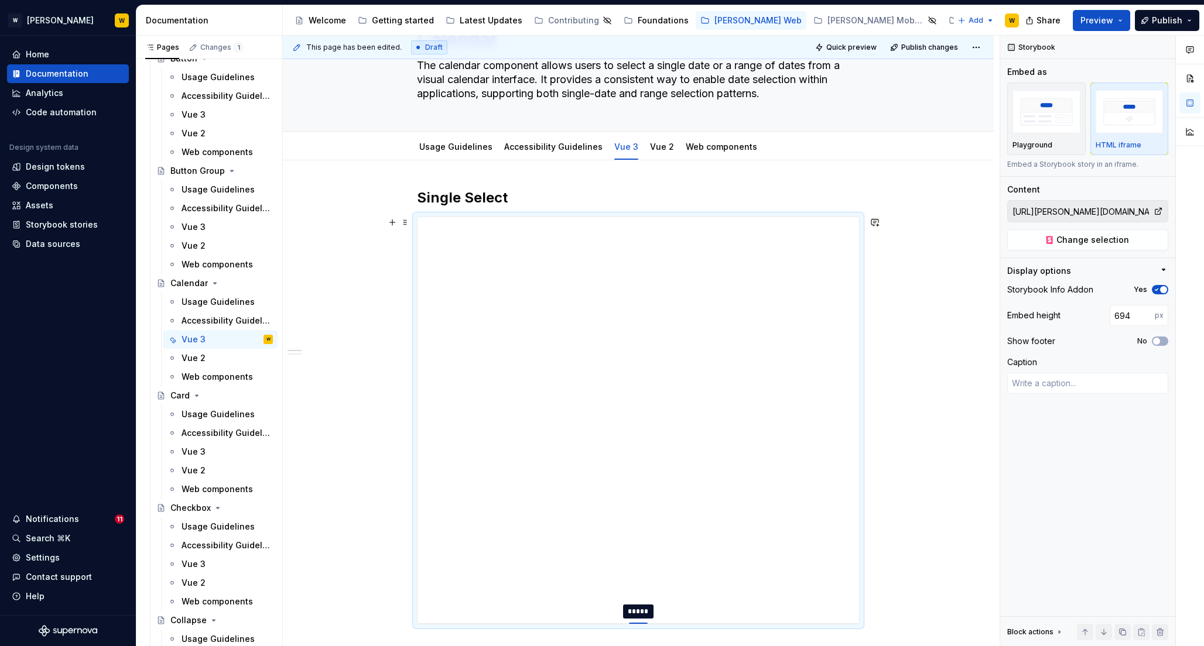
type textarea "*"
type input "711"
type textarea "*"
type input "717"
type textarea "*"
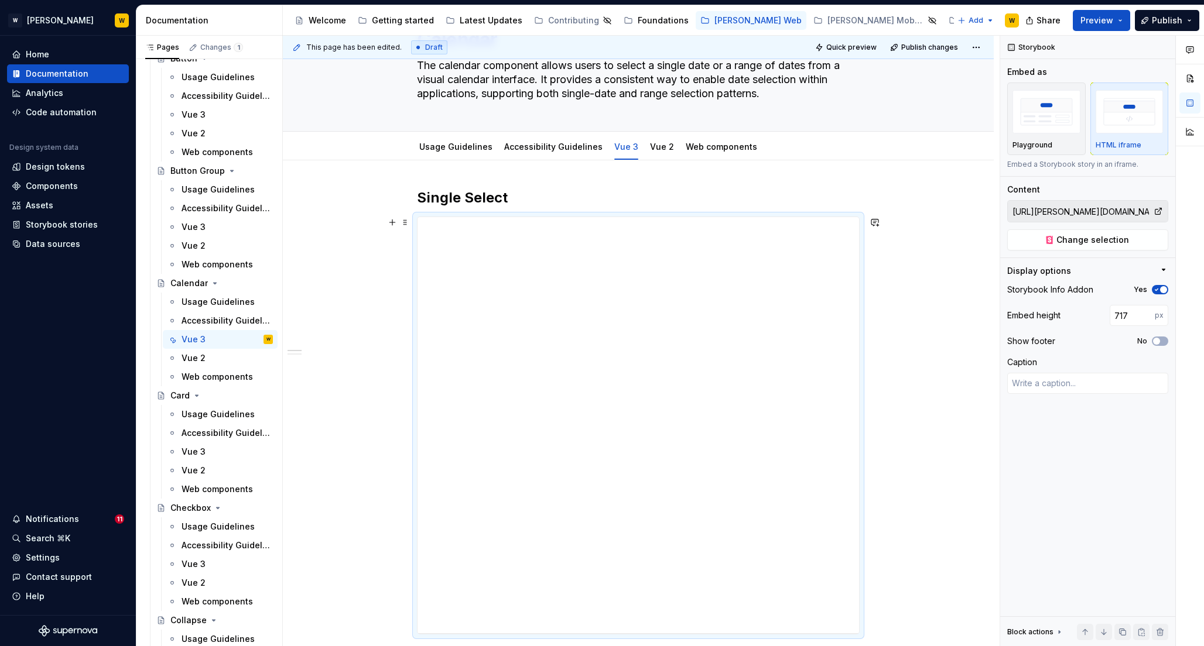
type input "722"
type textarea "*"
type input "729"
type textarea "*"
type input "732"
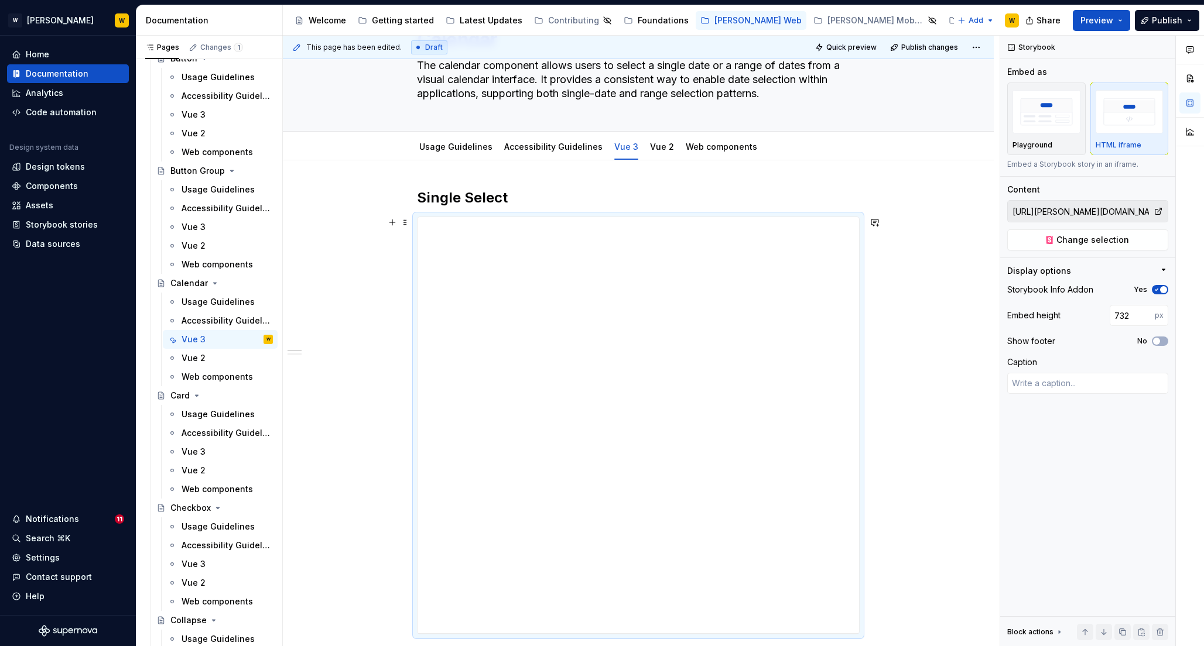
type textarea "*"
type input "735"
type textarea "*"
type input "744"
type textarea "*"
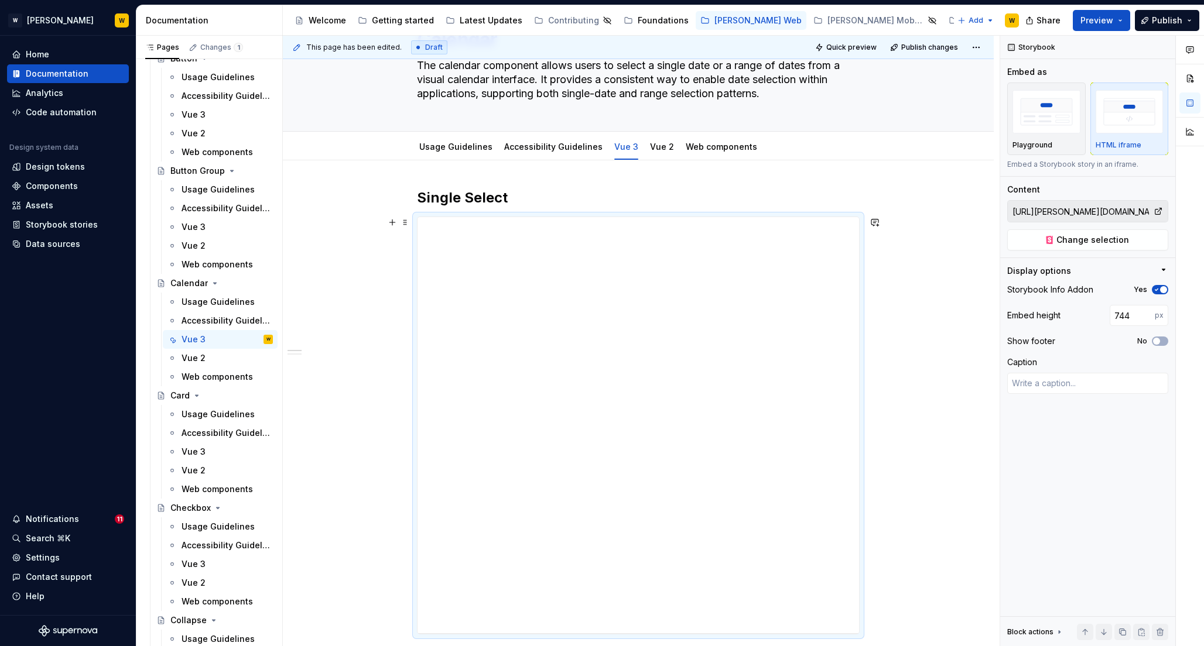
type input "750"
type textarea "*"
type input "752"
type textarea "*"
type input "755"
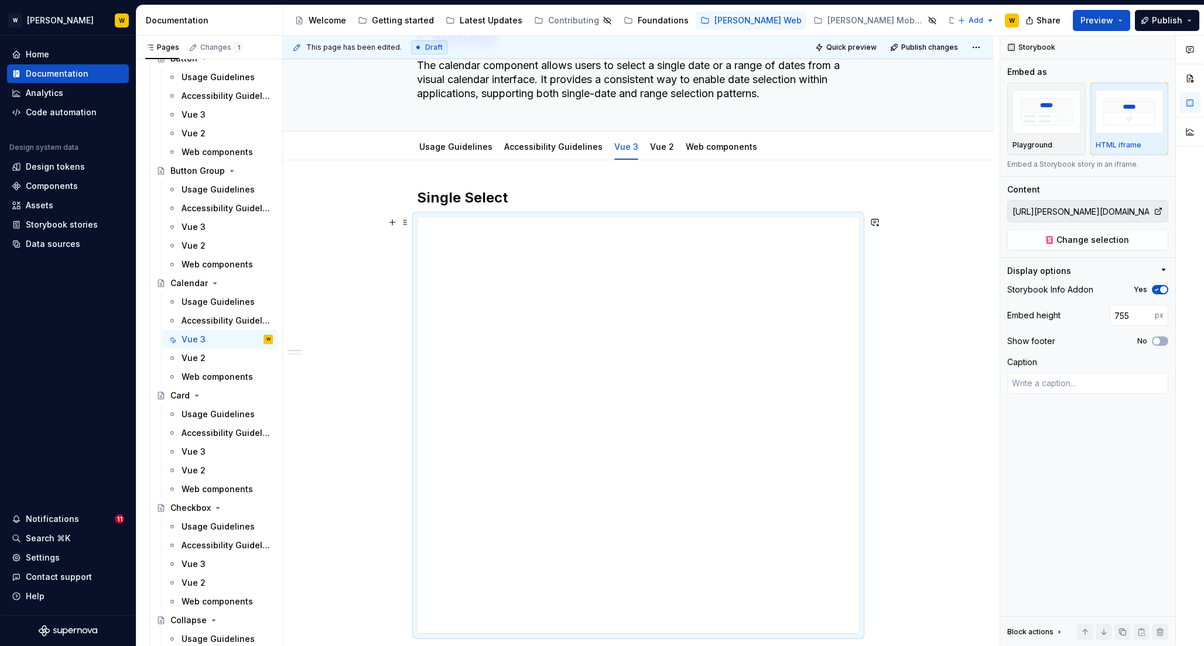
type textarea "*"
type input "760"
type textarea "*"
type input "763"
type textarea "*"
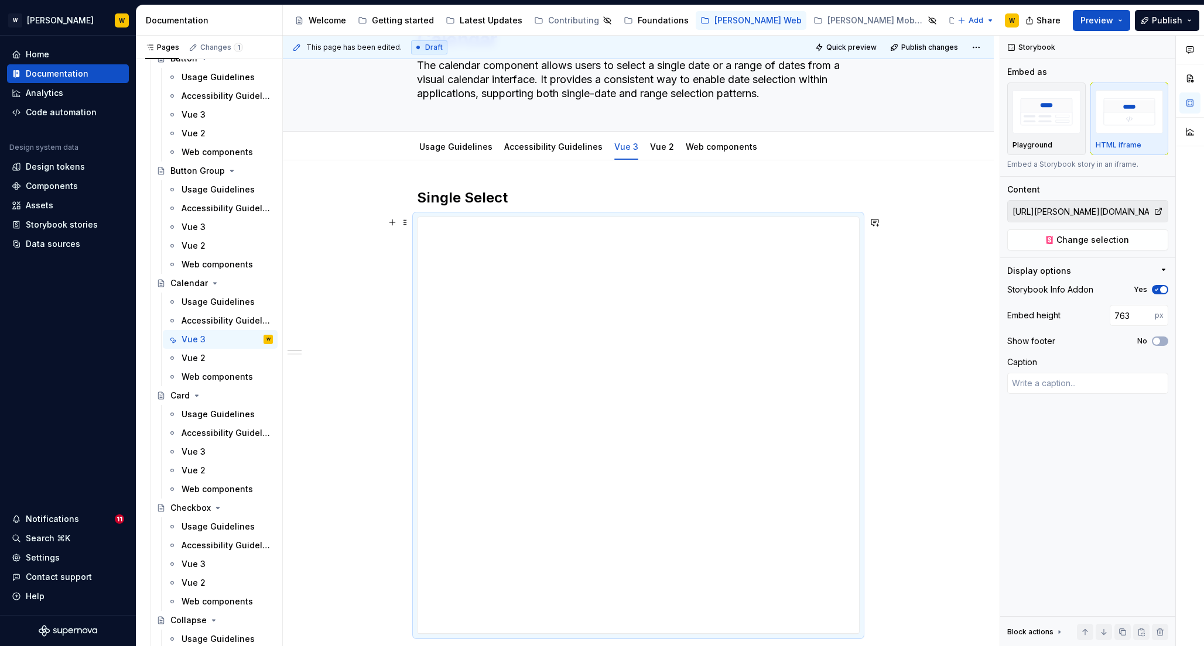
type input "766"
type textarea "*"
type input "767"
type textarea "*"
type input "771"
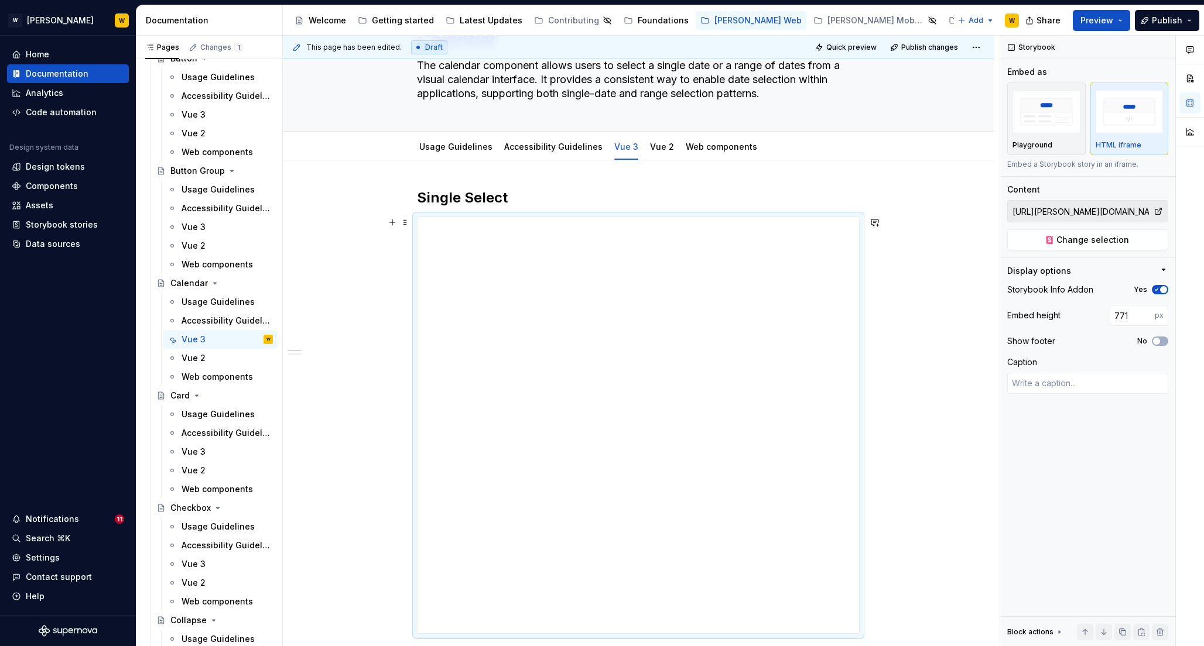
type textarea "*"
type input "772"
type textarea "*"
type input "774"
type textarea "*"
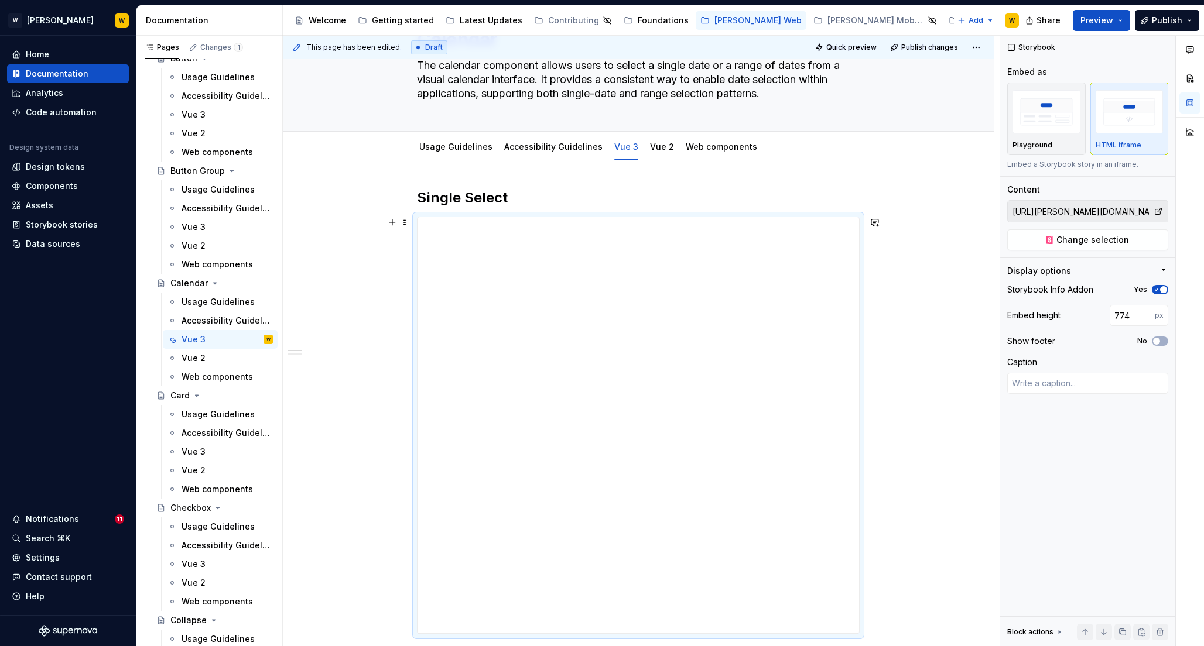
type input "775"
type textarea "*"
type input "776"
type textarea "*"
type input "778"
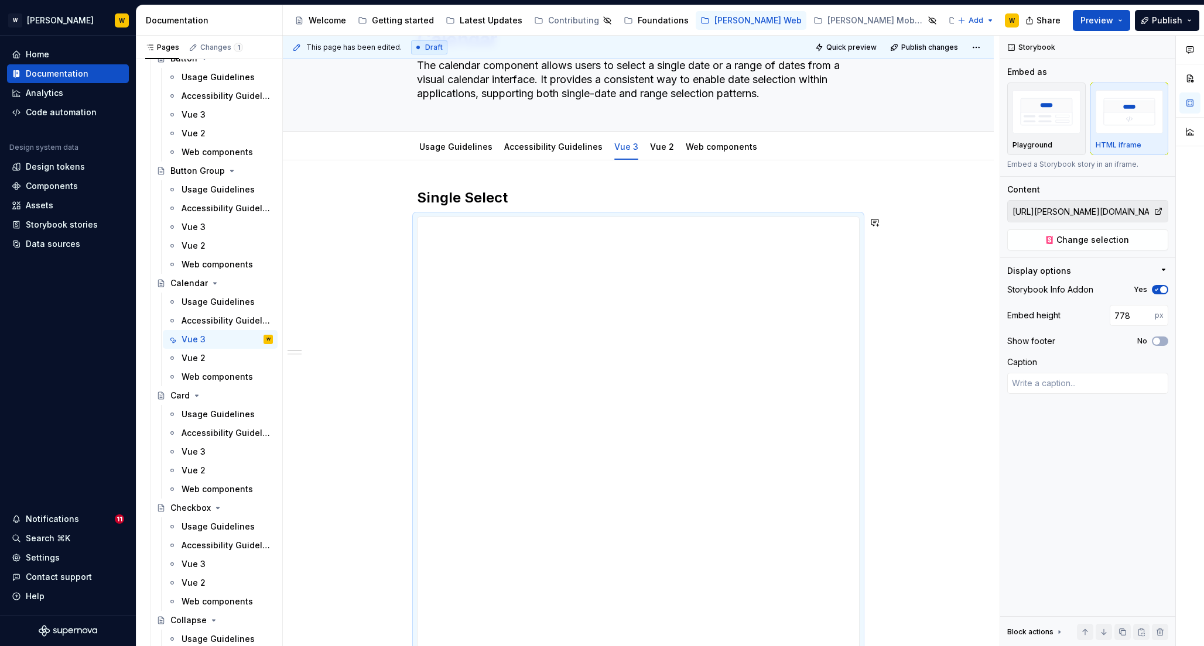
type textarea "*"
type input "779"
type textarea "*"
type input "780"
drag, startPoint x: 636, startPoint y: 510, endPoint x: 617, endPoint y: 681, distance: 171.4
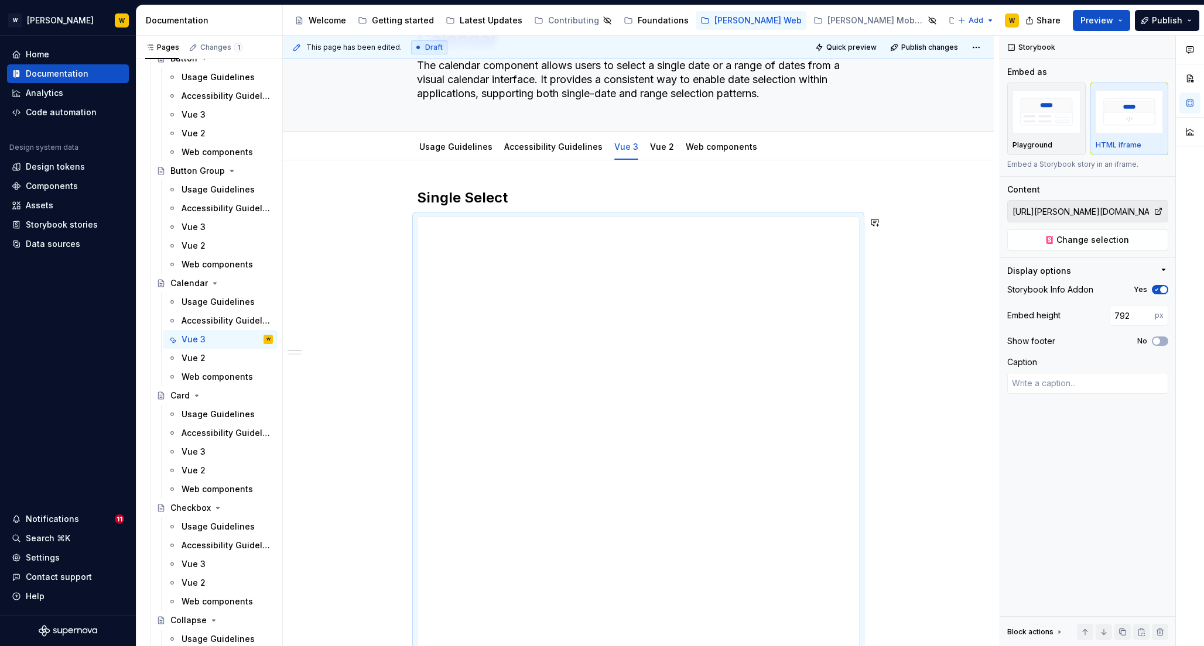
click at [617, 646] on html "W Watson W Home Documentation Analytics Code automation Design system data Desi…" at bounding box center [602, 323] width 1204 height 646
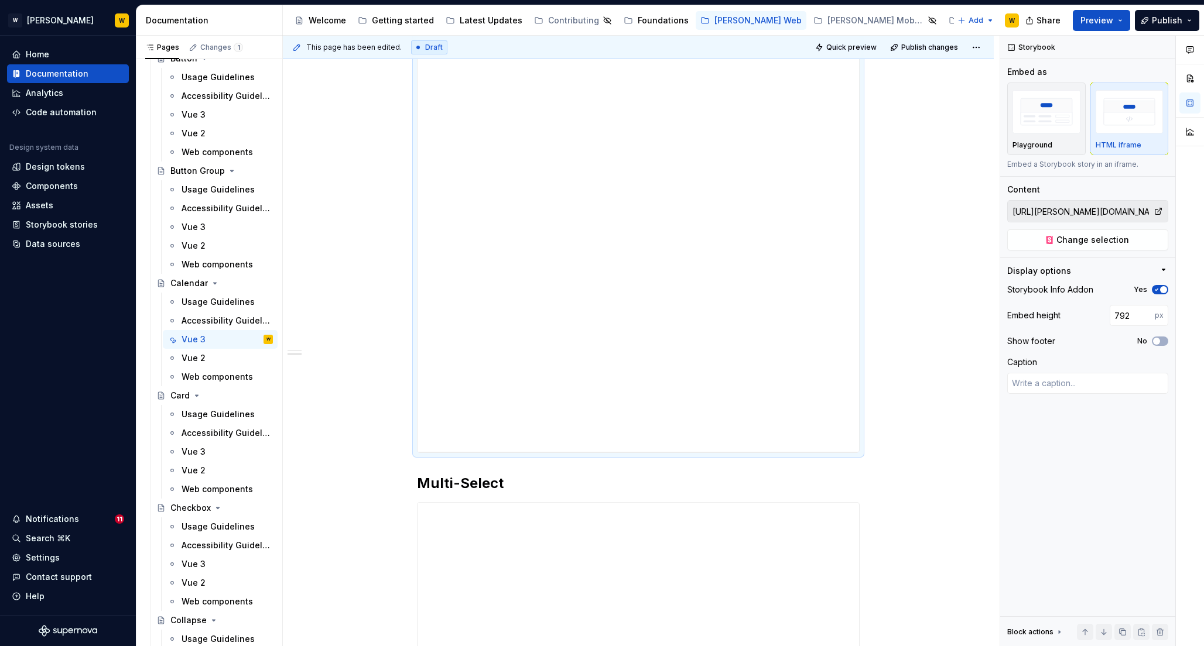
scroll to position [320, 0]
drag, startPoint x: 639, startPoint y: 431, endPoint x: 638, endPoint y: 464, distance: 32.8
click at [638, 464] on div at bounding box center [638, 465] width 19 height 2
click at [1158, 342] on span "button" at bounding box center [1156, 341] width 7 height 7
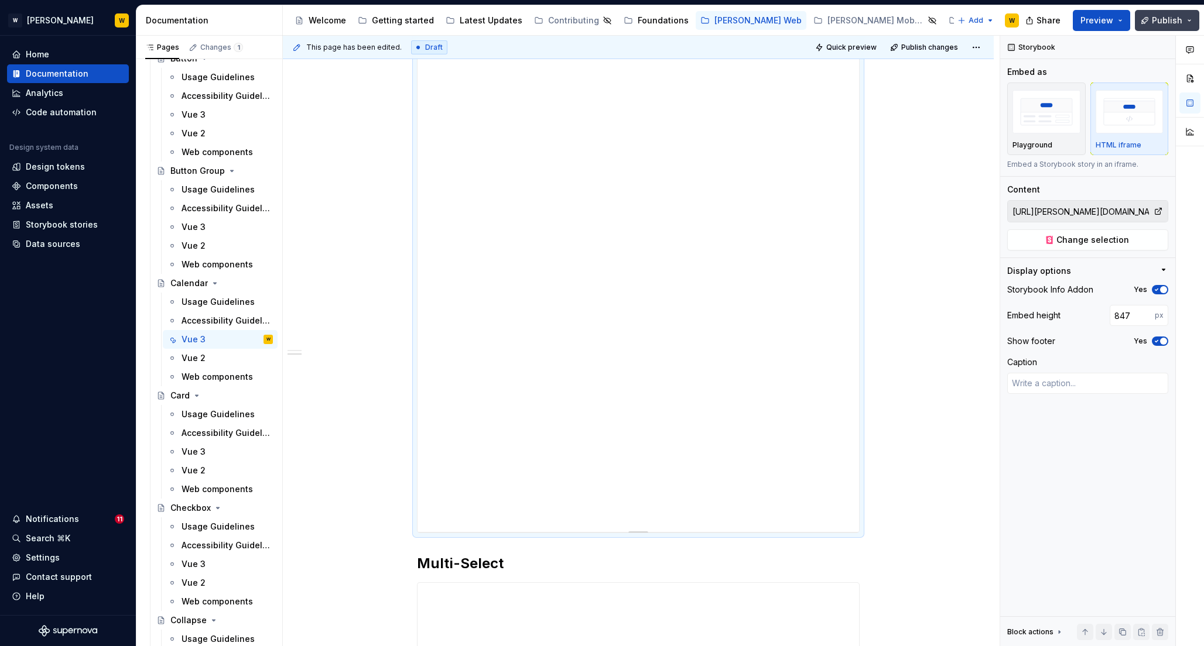
click at [1164, 18] on span "Publish" at bounding box center [1166, 21] width 30 height 12
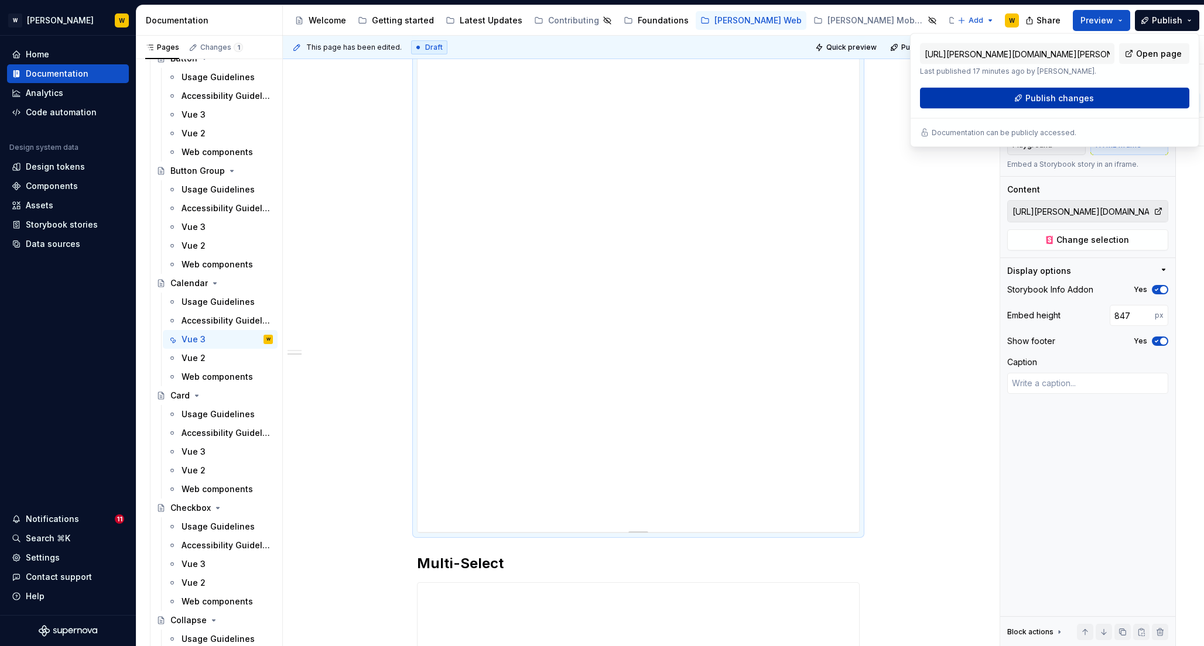
click at [1058, 94] on span "Publish changes" at bounding box center [1059, 98] width 68 height 12
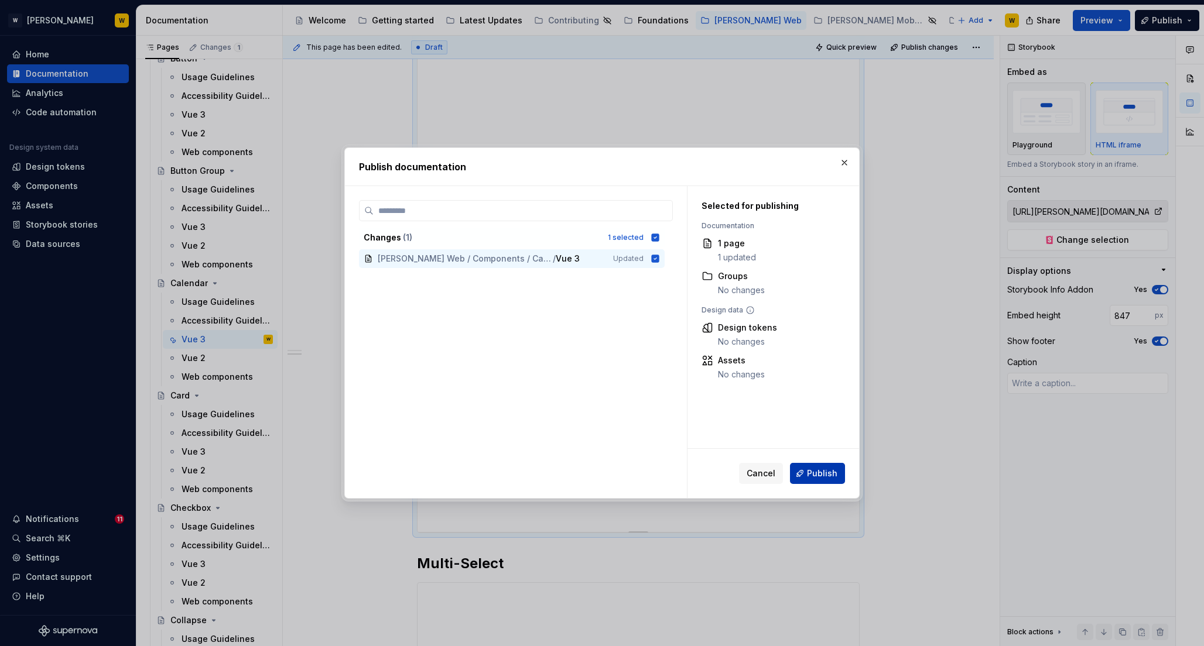
click at [820, 472] on span "Publish" at bounding box center [822, 474] width 30 height 12
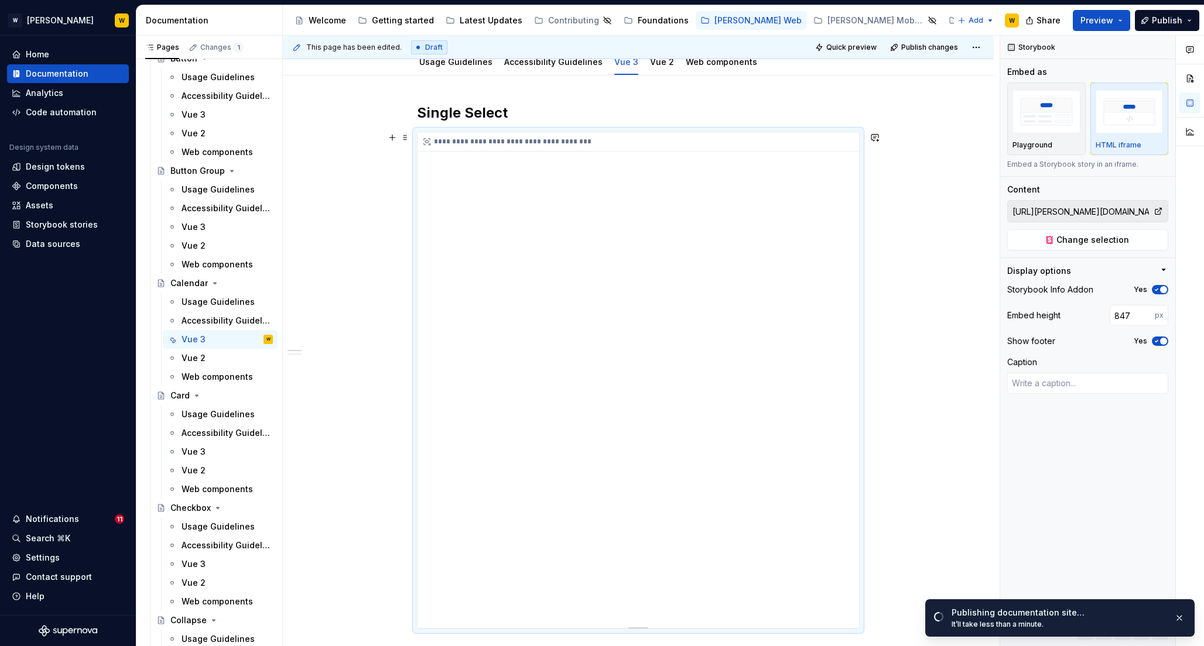
scroll to position [150, 0]
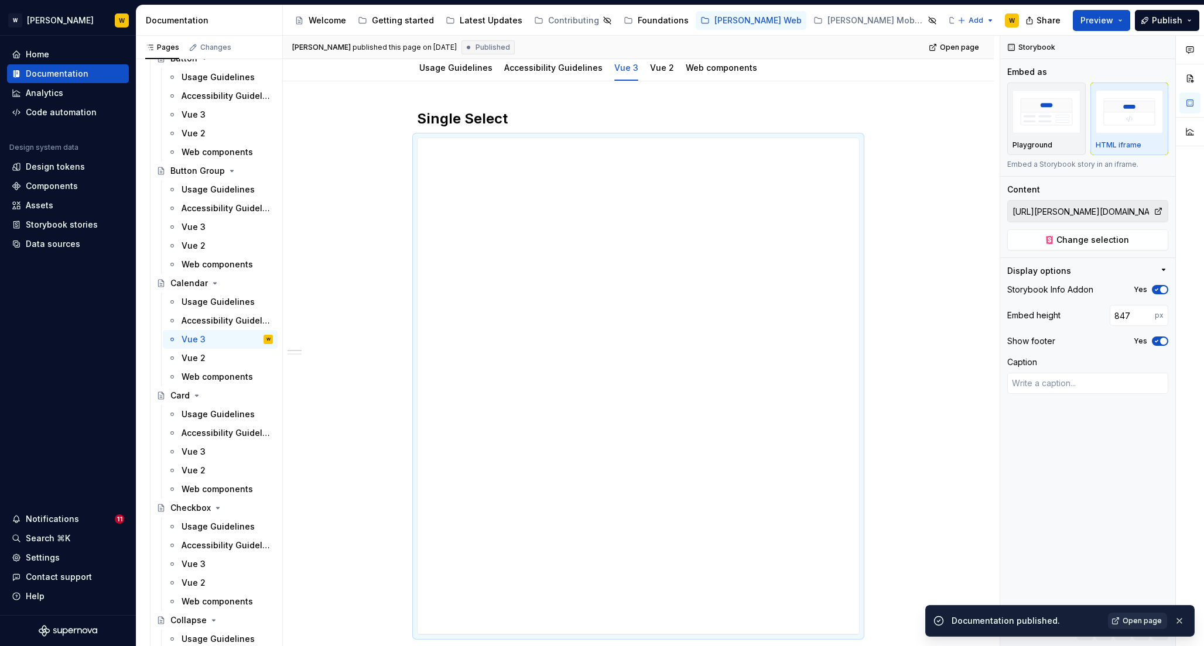
click at [1143, 621] on span "Open page" at bounding box center [1141, 620] width 39 height 9
